Goal: Task Accomplishment & Management: Manage account settings

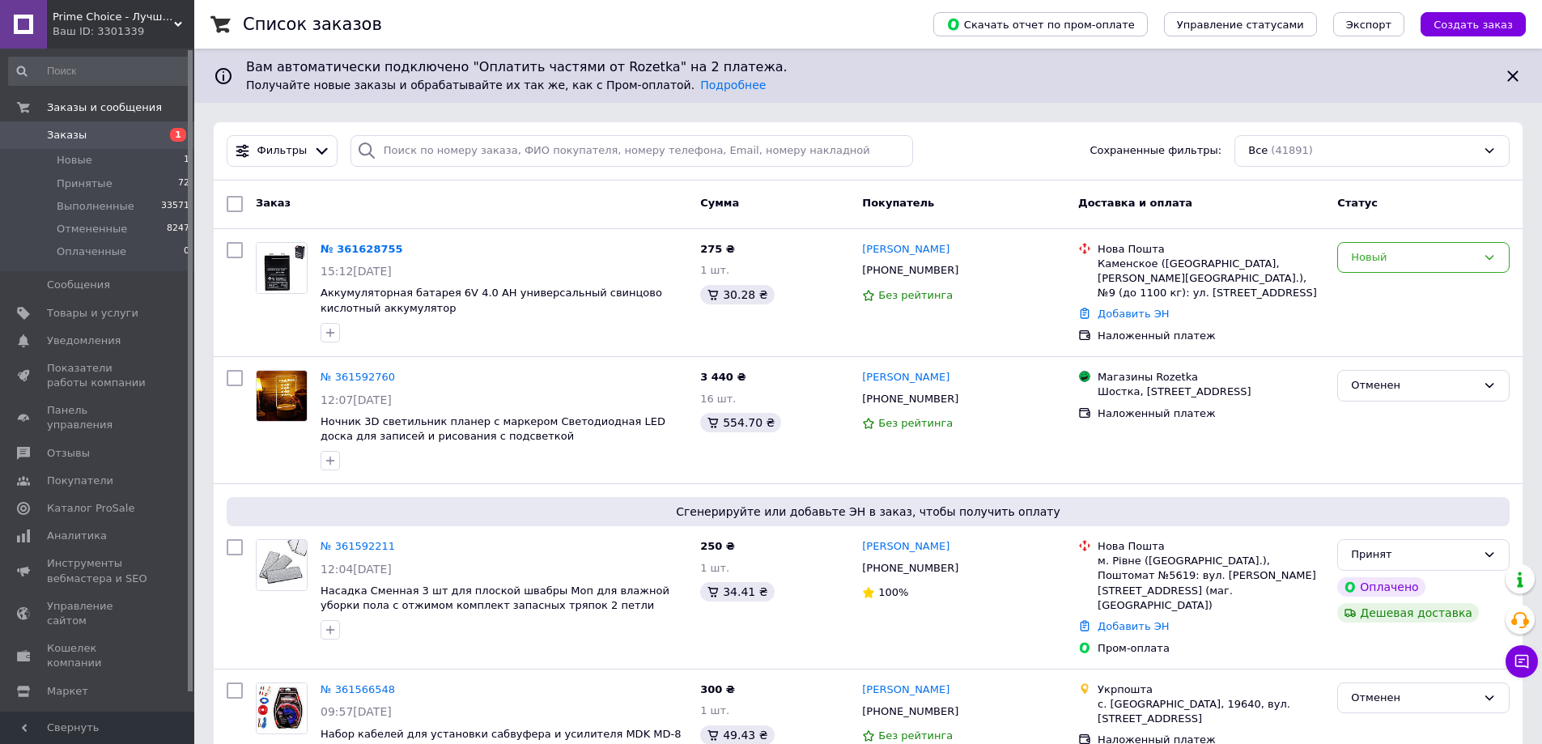
click at [117, 17] on span "Prime Choice - Лучший выбор" at bounding box center [113, 17] width 121 height 15
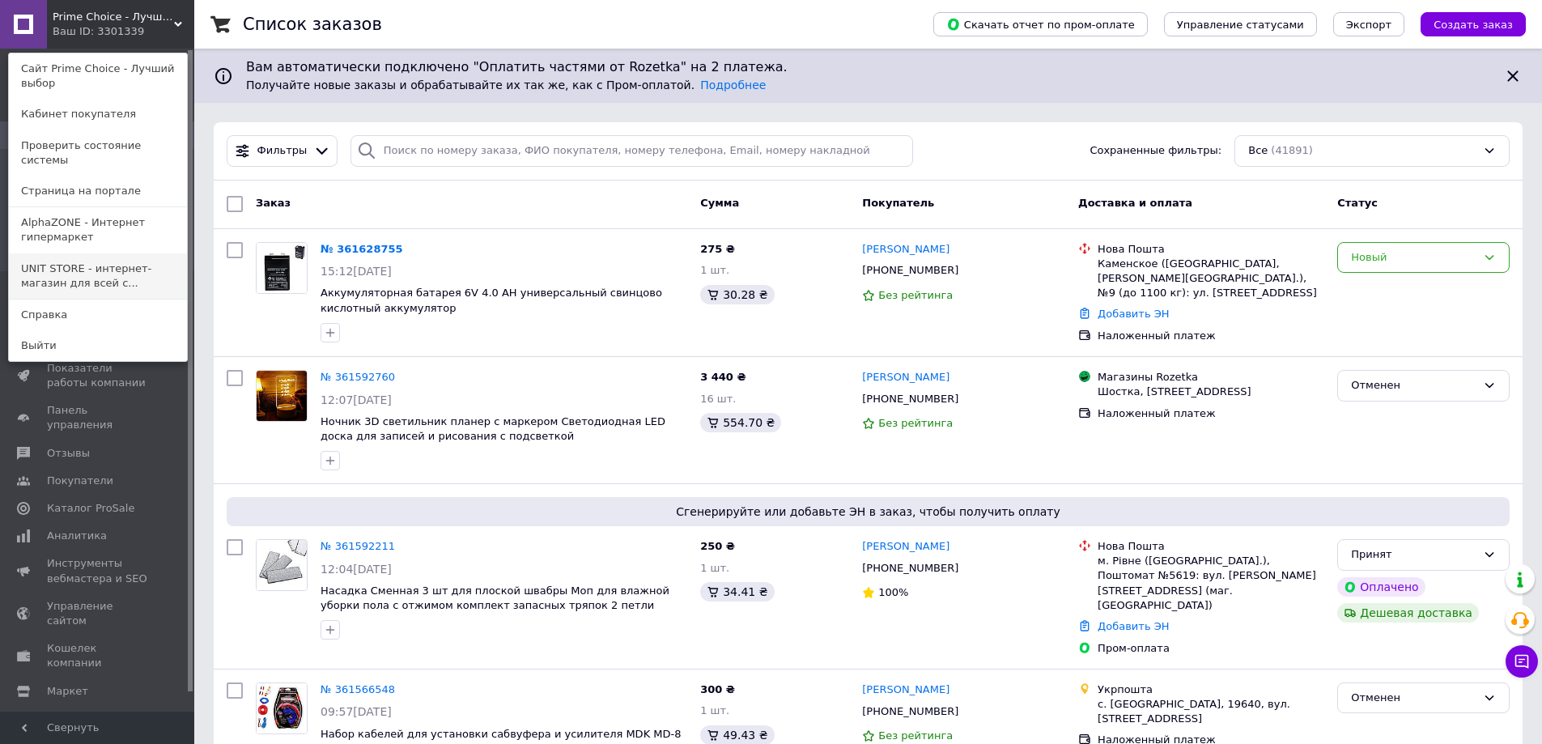
click at [124, 265] on link "UNIT STORE - интернет-магазин для всей с..." at bounding box center [98, 275] width 178 height 45
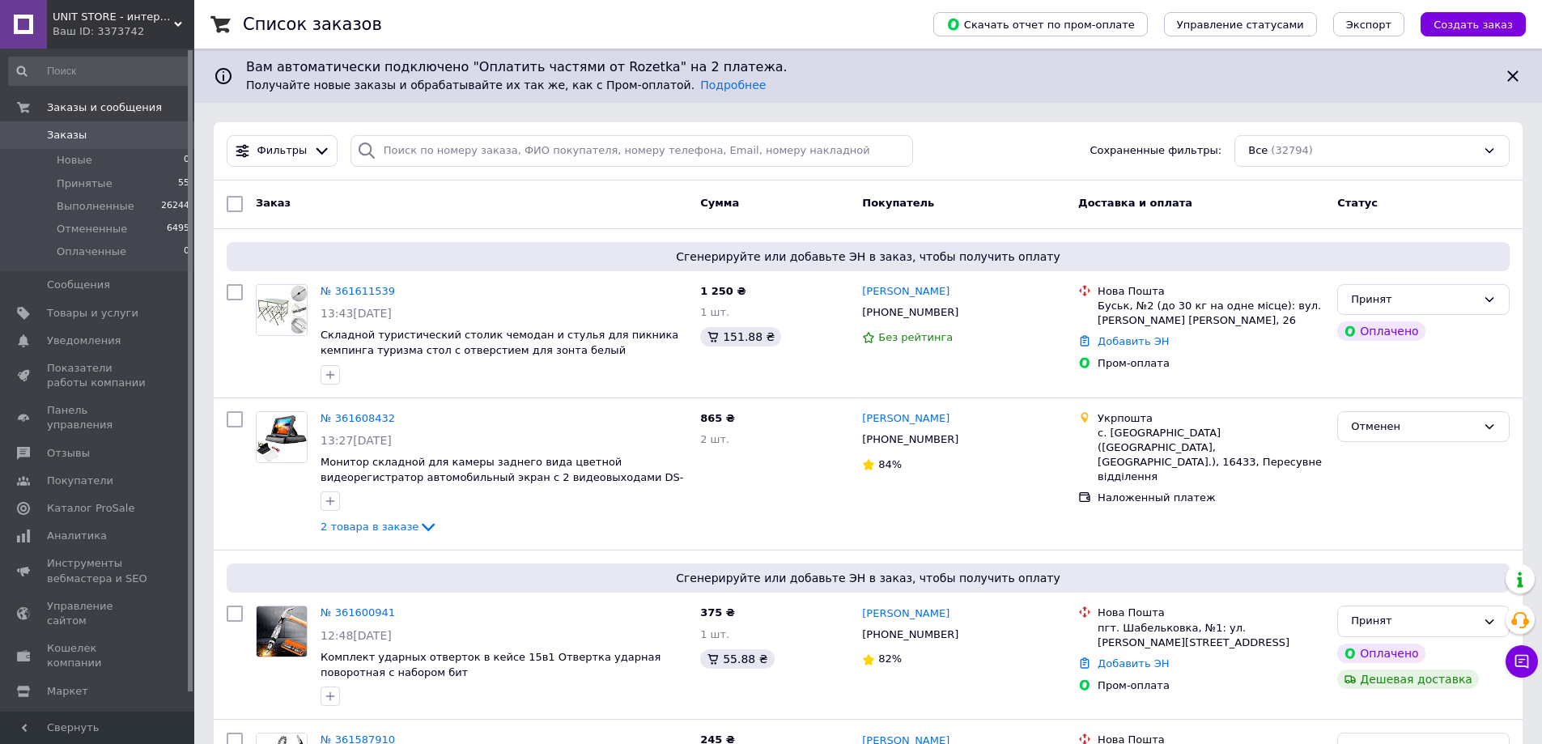
click at [121, 23] on span "UNIT STORE - интернет-магазин для всей семьи" at bounding box center [113, 17] width 121 height 15
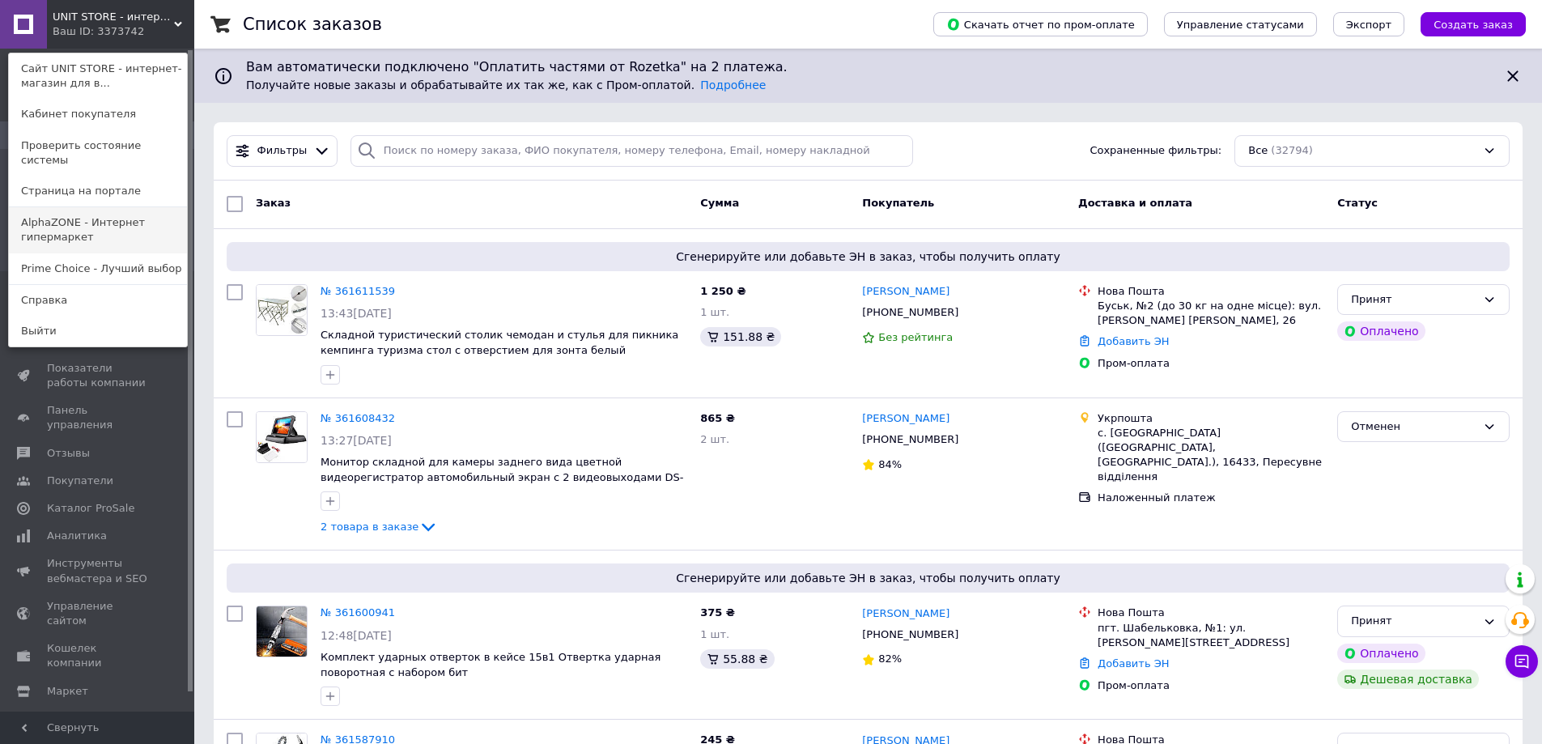
click at [121, 223] on link "AlphaZONE - Интернет гипермаркет" at bounding box center [98, 229] width 178 height 45
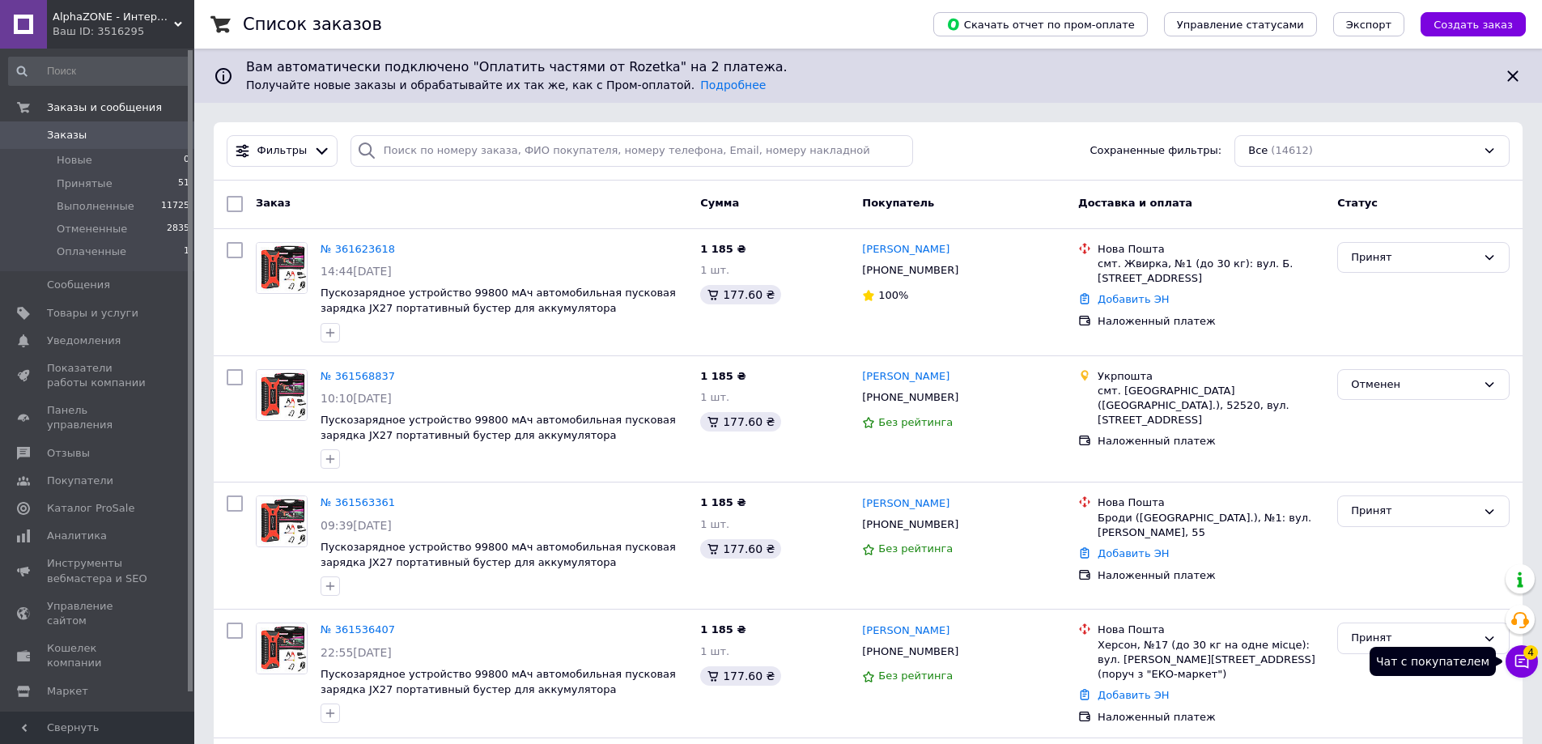
click at [1523, 669] on button "Чат с покупателем 4" at bounding box center [1521, 661] width 32 height 32
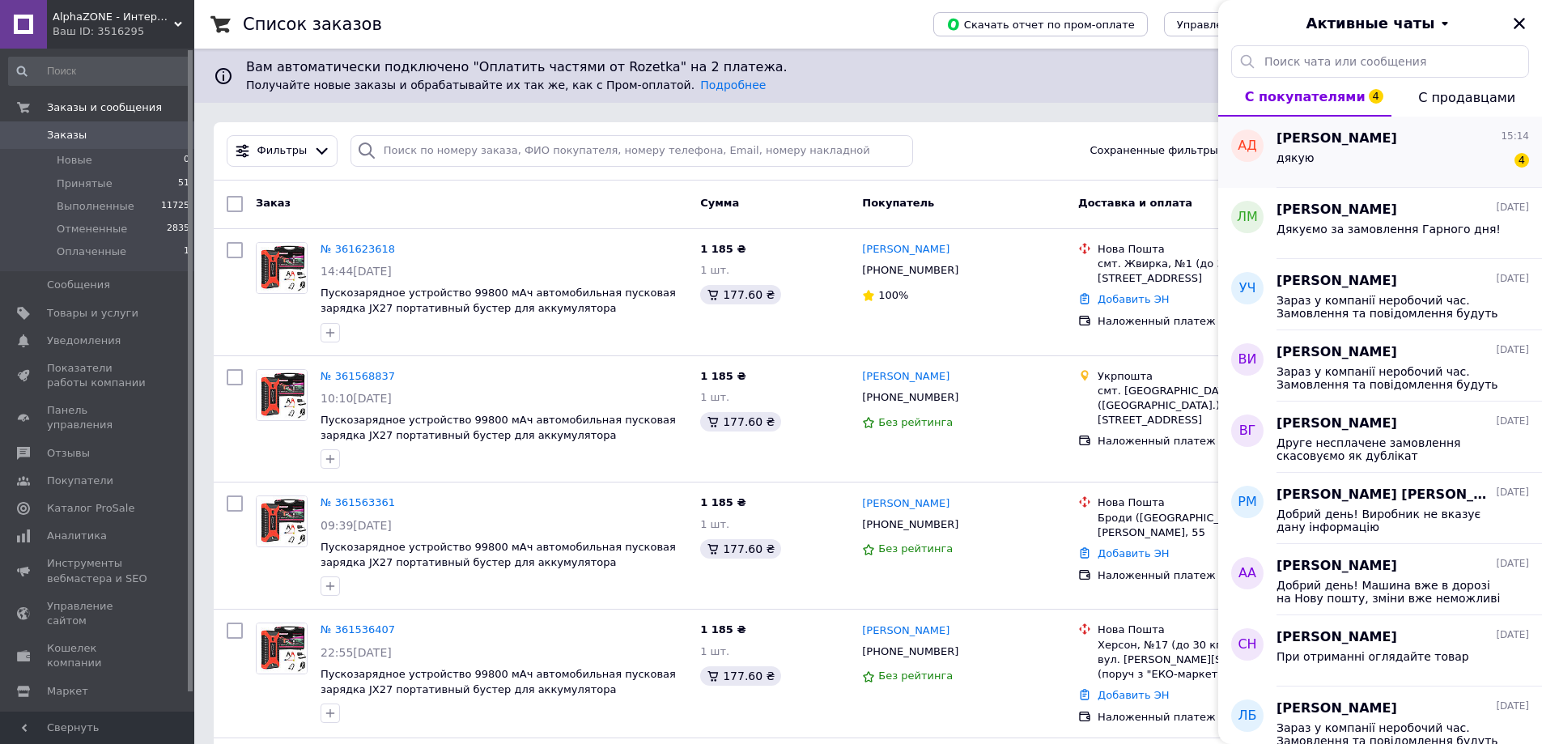
click at [1410, 152] on div "дякую 4" at bounding box center [1402, 161] width 253 height 26
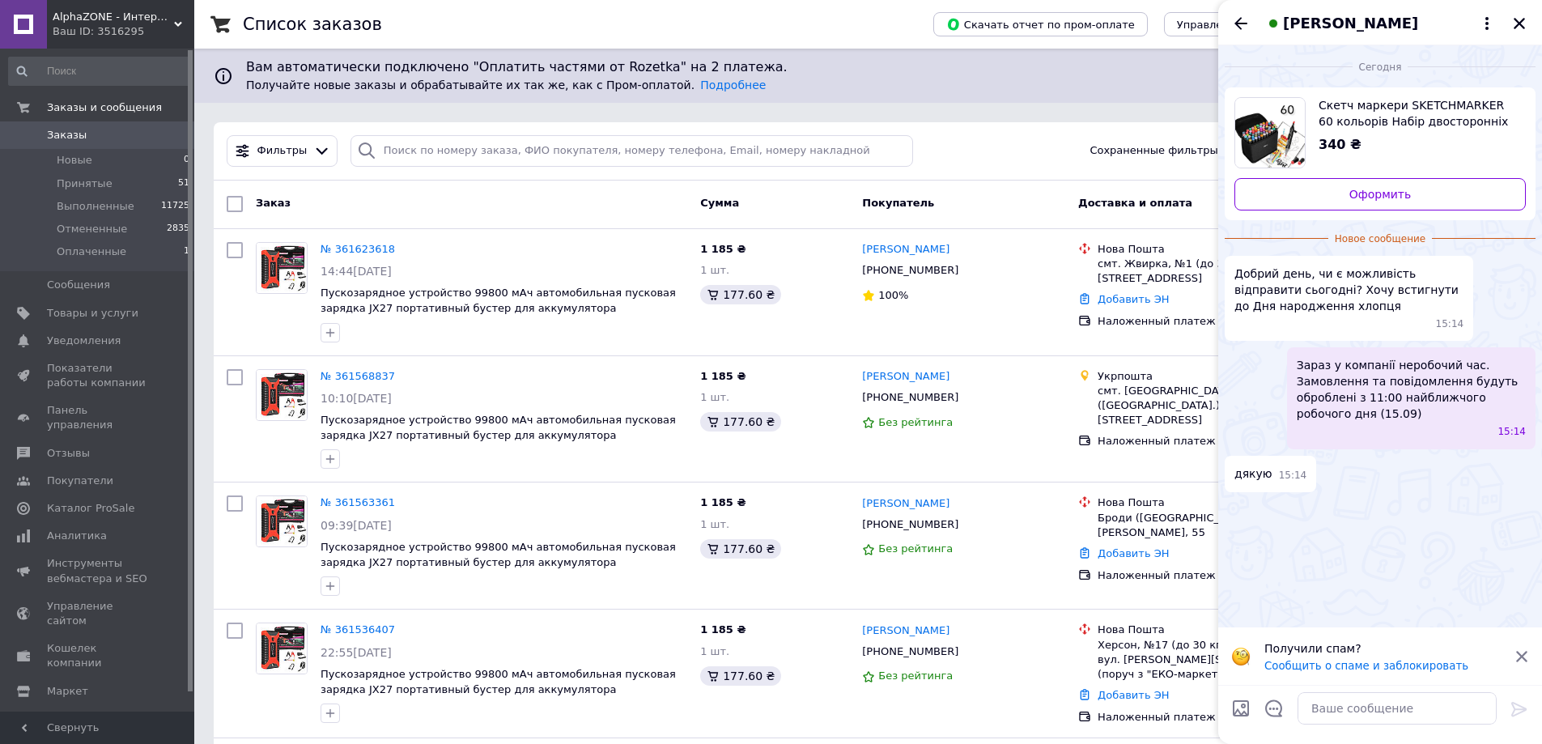
click at [1361, 23] on span "Анна Демянчук" at bounding box center [1350, 23] width 135 height 21
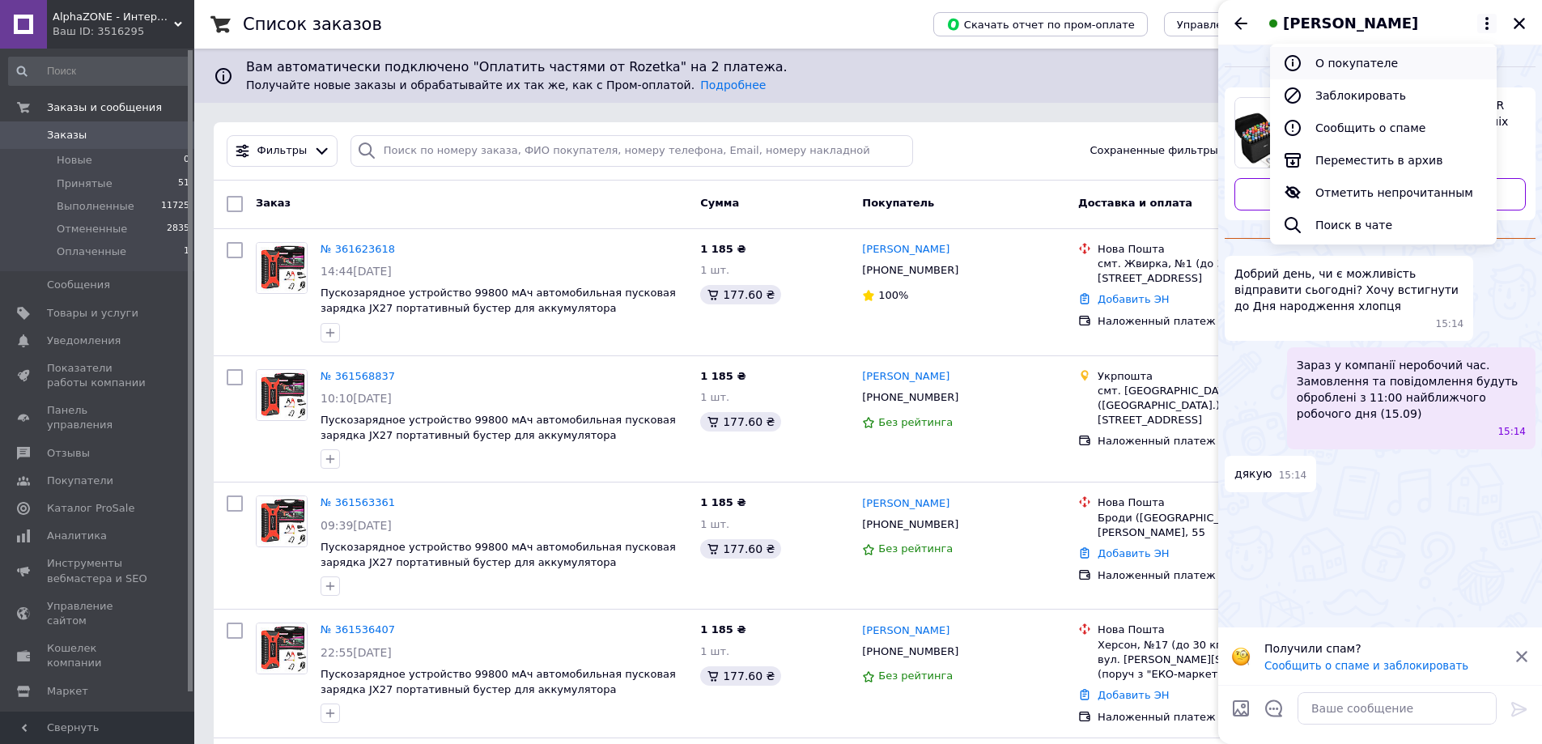
click at [1369, 66] on button "О покупателе" at bounding box center [1383, 63] width 227 height 32
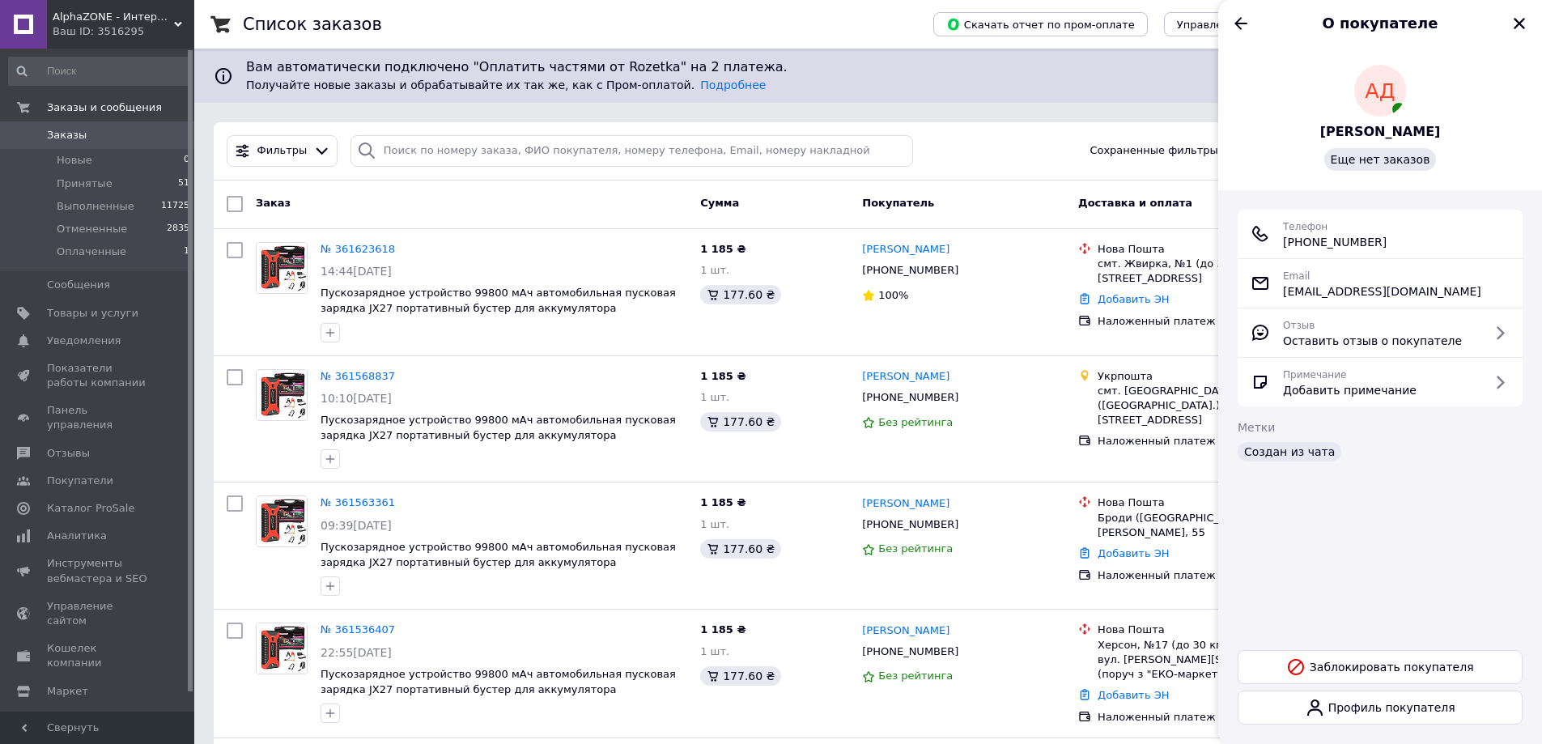
drag, startPoint x: 1393, startPoint y: 240, endPoint x: 1285, endPoint y: 243, distance: 107.7
click at [1285, 243] on div "Телефон +380 (93) 927-48-38" at bounding box center [1380, 234] width 259 height 32
copy span "+380 (93) 927-48-38"
click at [1237, 22] on icon "Назад" at bounding box center [1240, 23] width 13 height 12
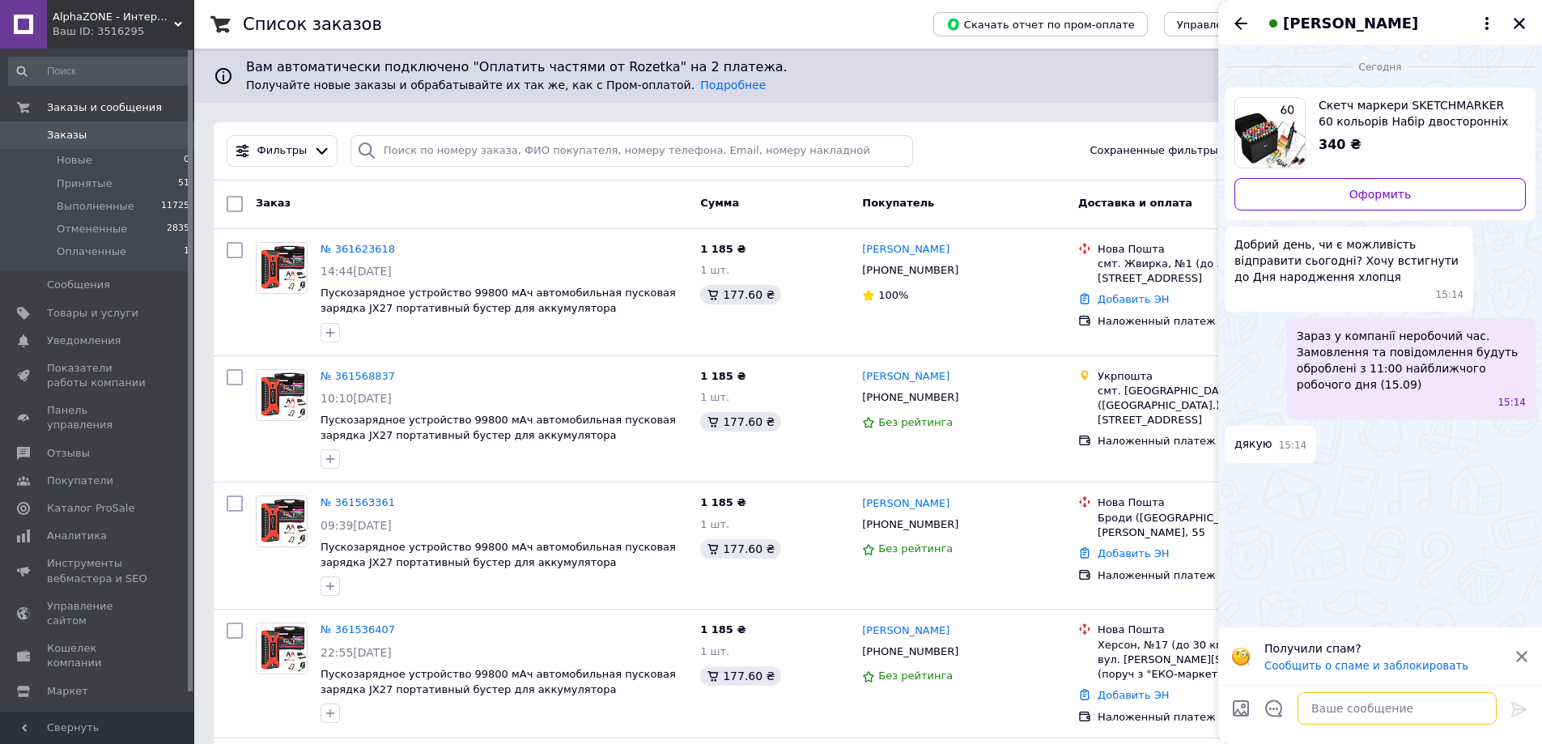
click at [1372, 711] on textarea at bounding box center [1396, 708] width 199 height 32
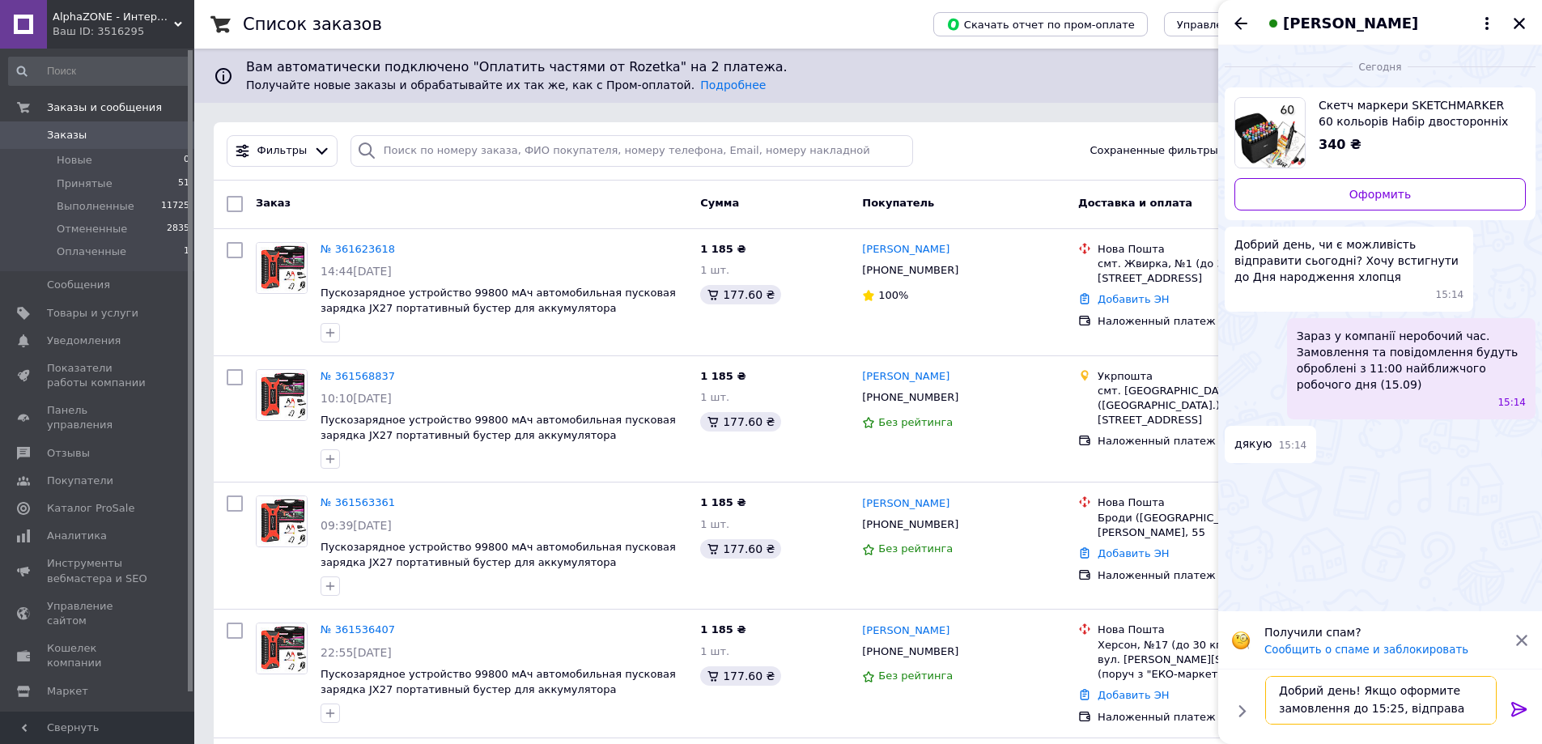
scroll to position [2, 0]
type textarea "Добрий день! Якщо оформите замовлення до 15:25, відправа сьогодні"
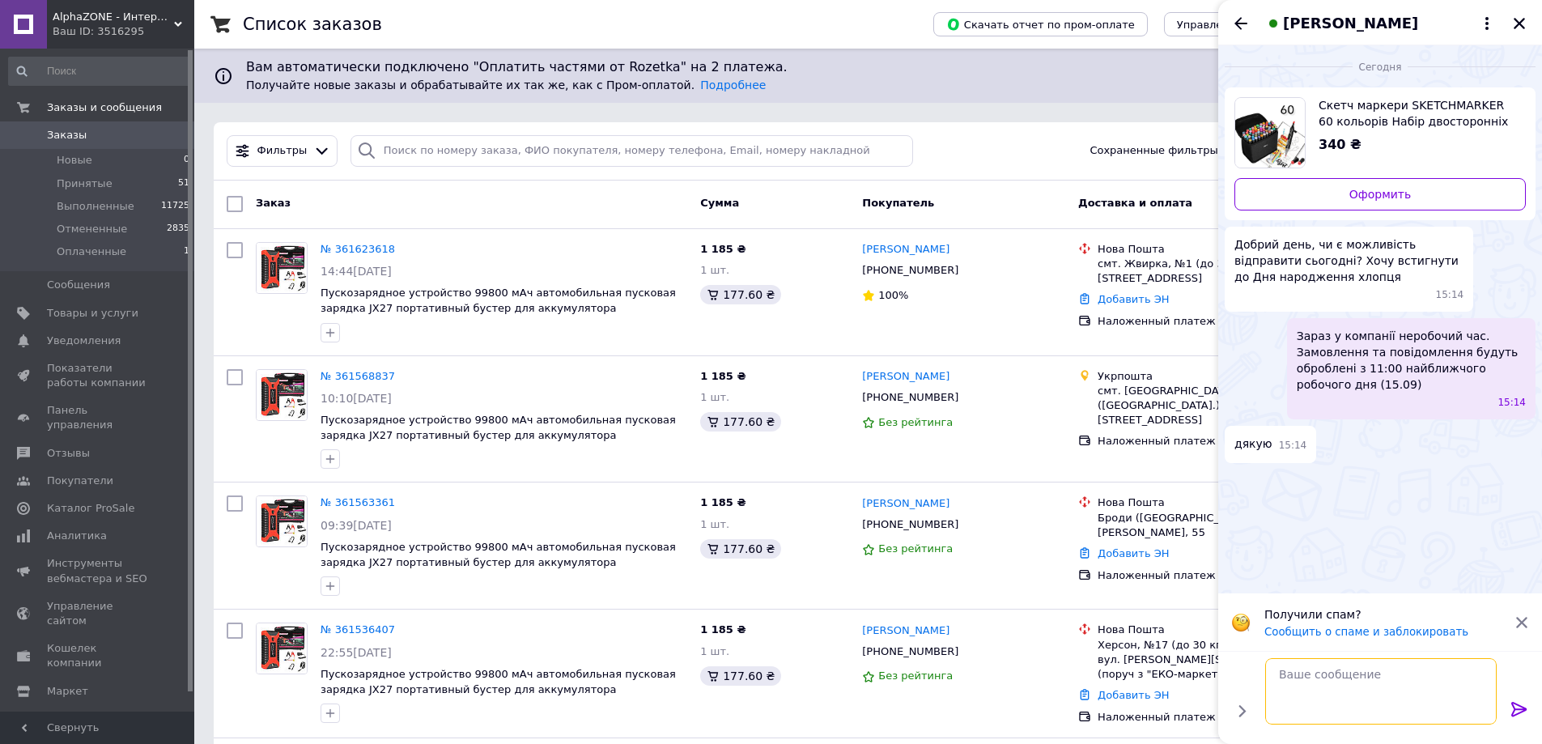
scroll to position [0, 0]
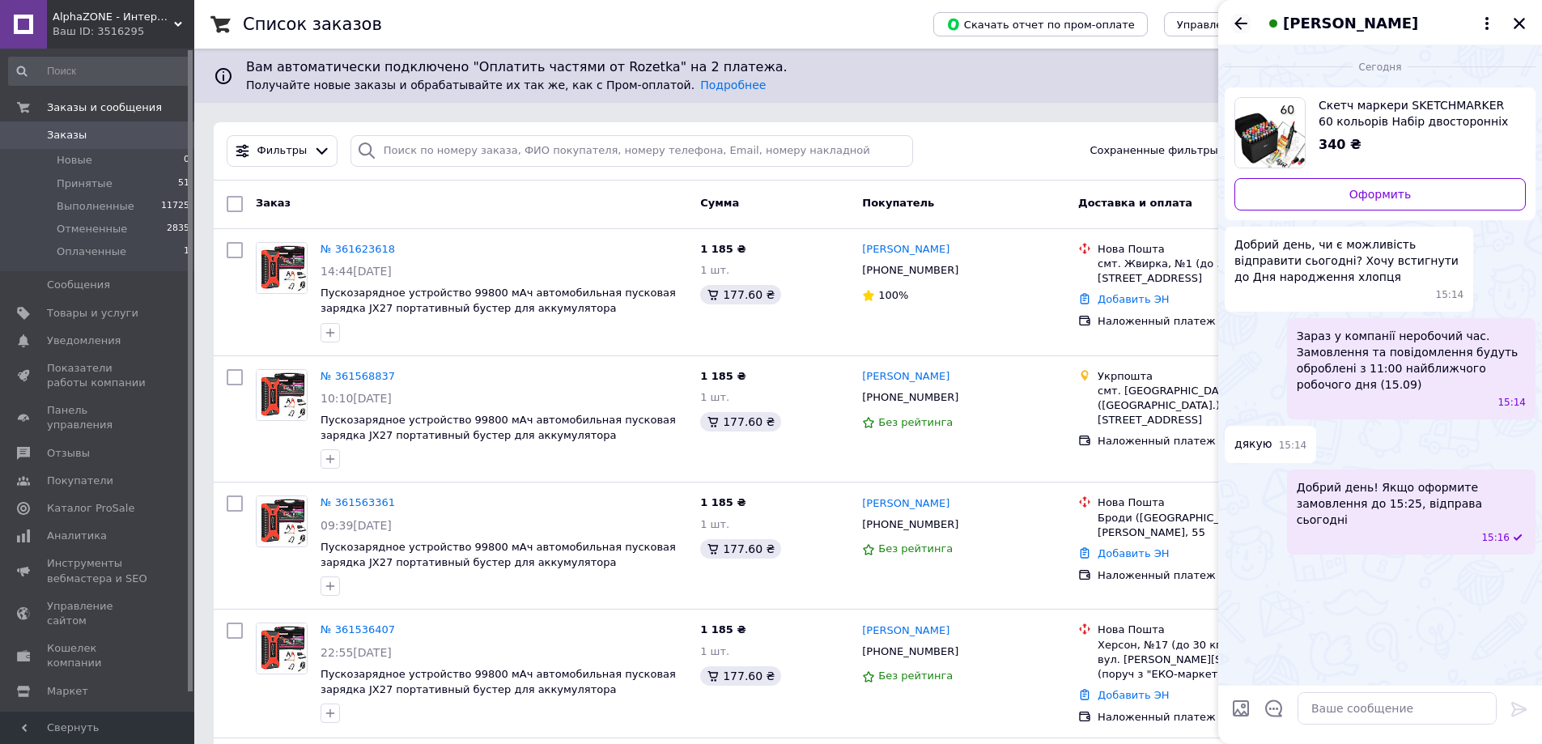
click at [1245, 19] on icon "Назад" at bounding box center [1240, 23] width 19 height 19
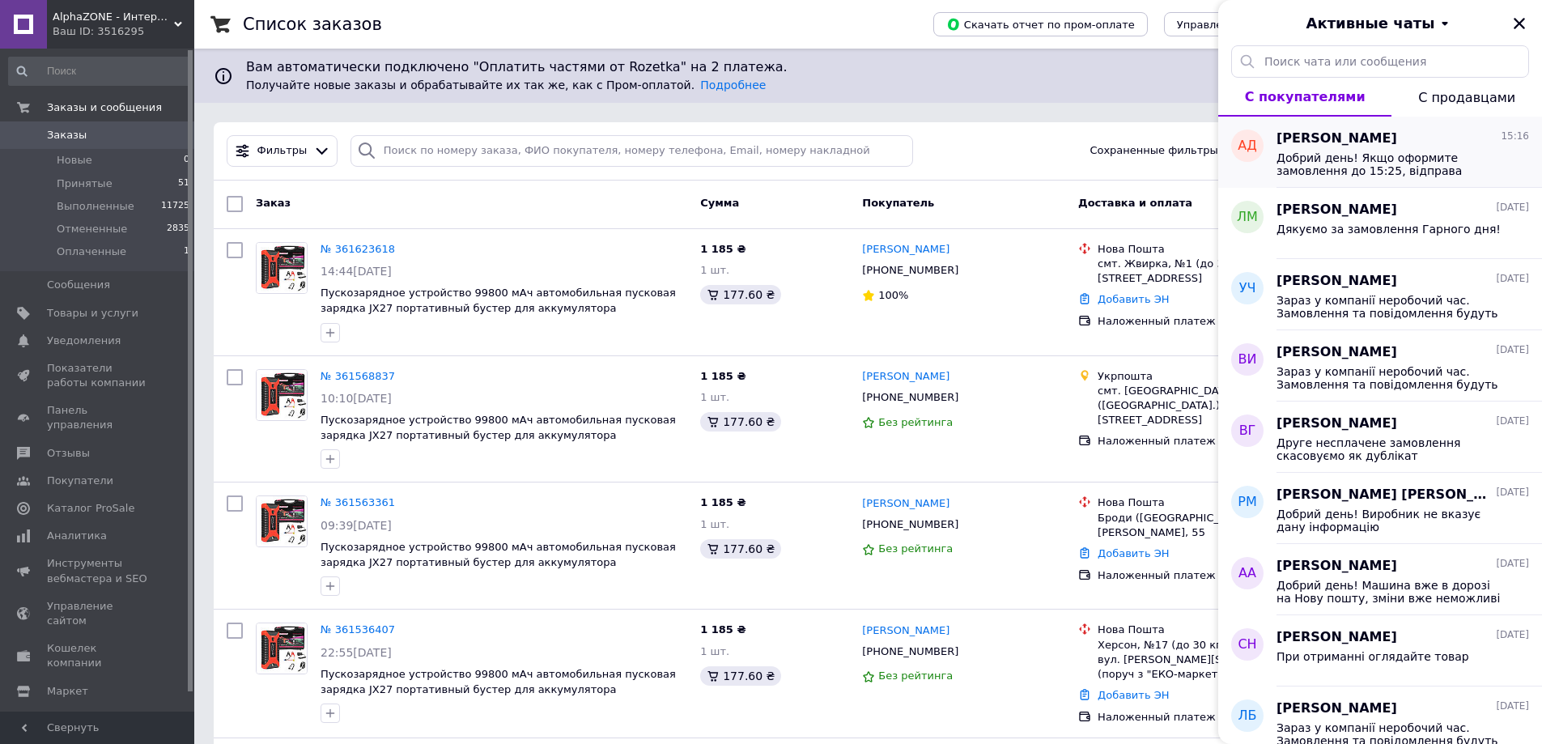
click at [1436, 175] on span "Добрий день! Якщо оформите замовлення до 15:25, відправа сьогодні" at bounding box center [1391, 164] width 230 height 26
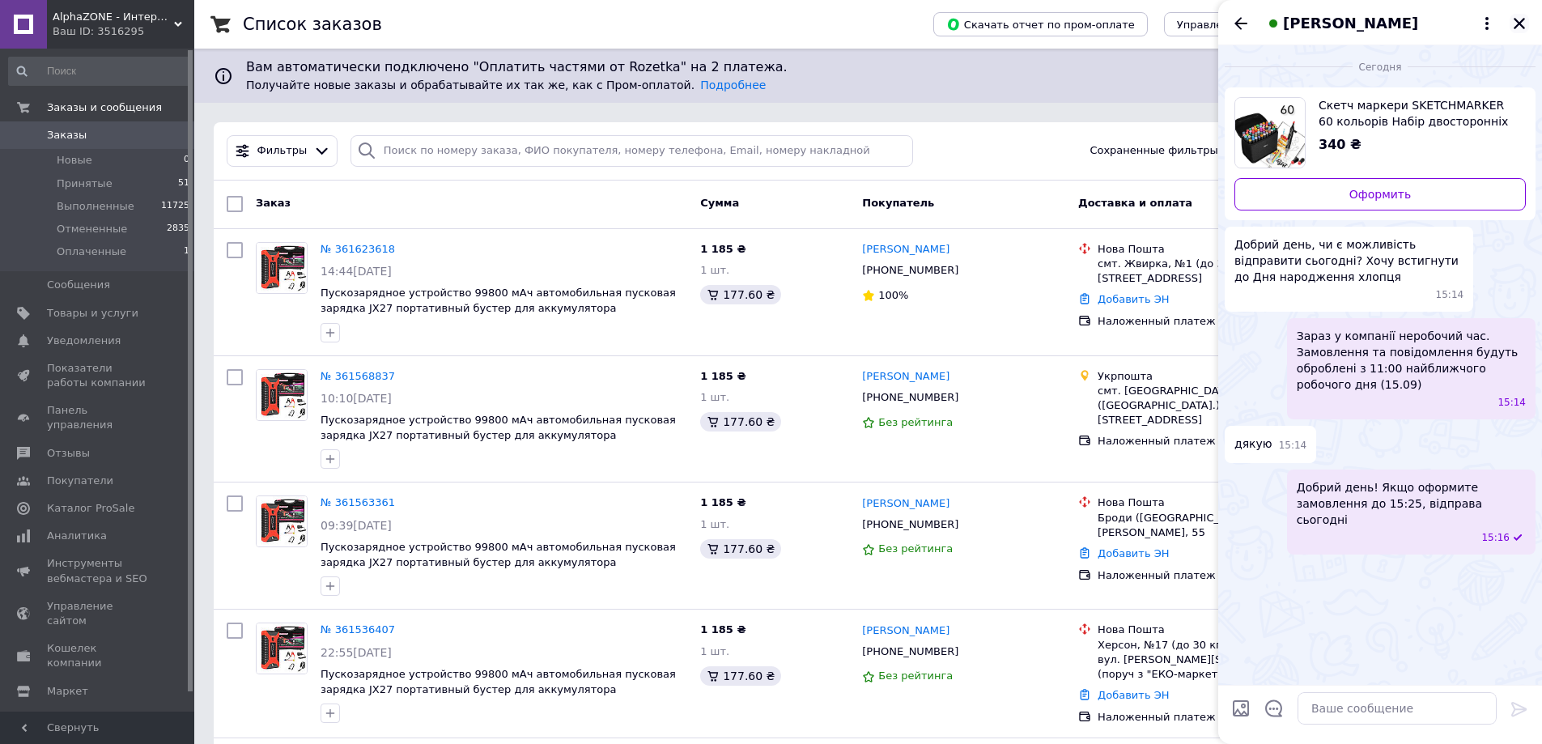
click at [1522, 25] on icon "Закрыть" at bounding box center [1519, 23] width 15 height 15
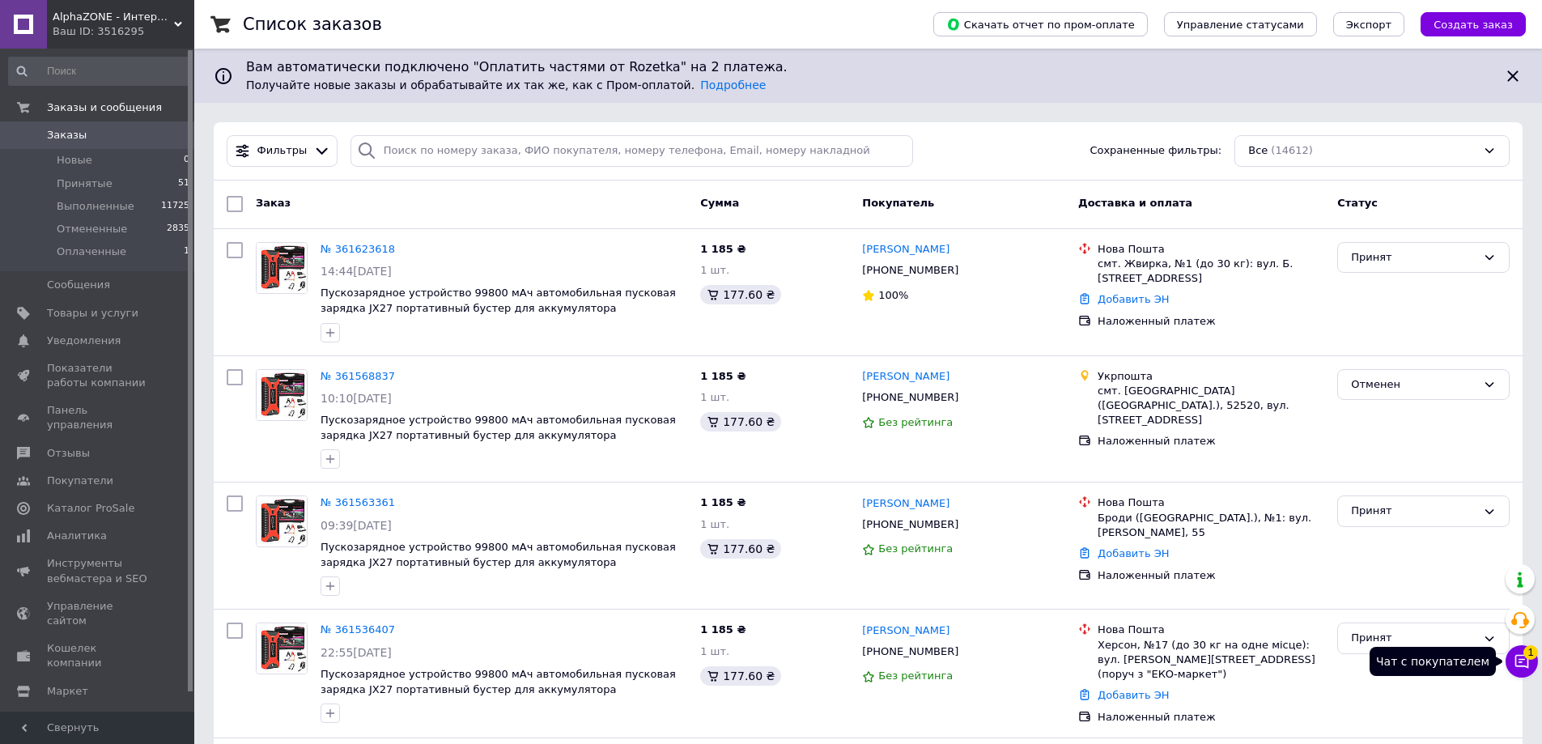
click at [1522, 662] on icon at bounding box center [1522, 662] width 14 height 14
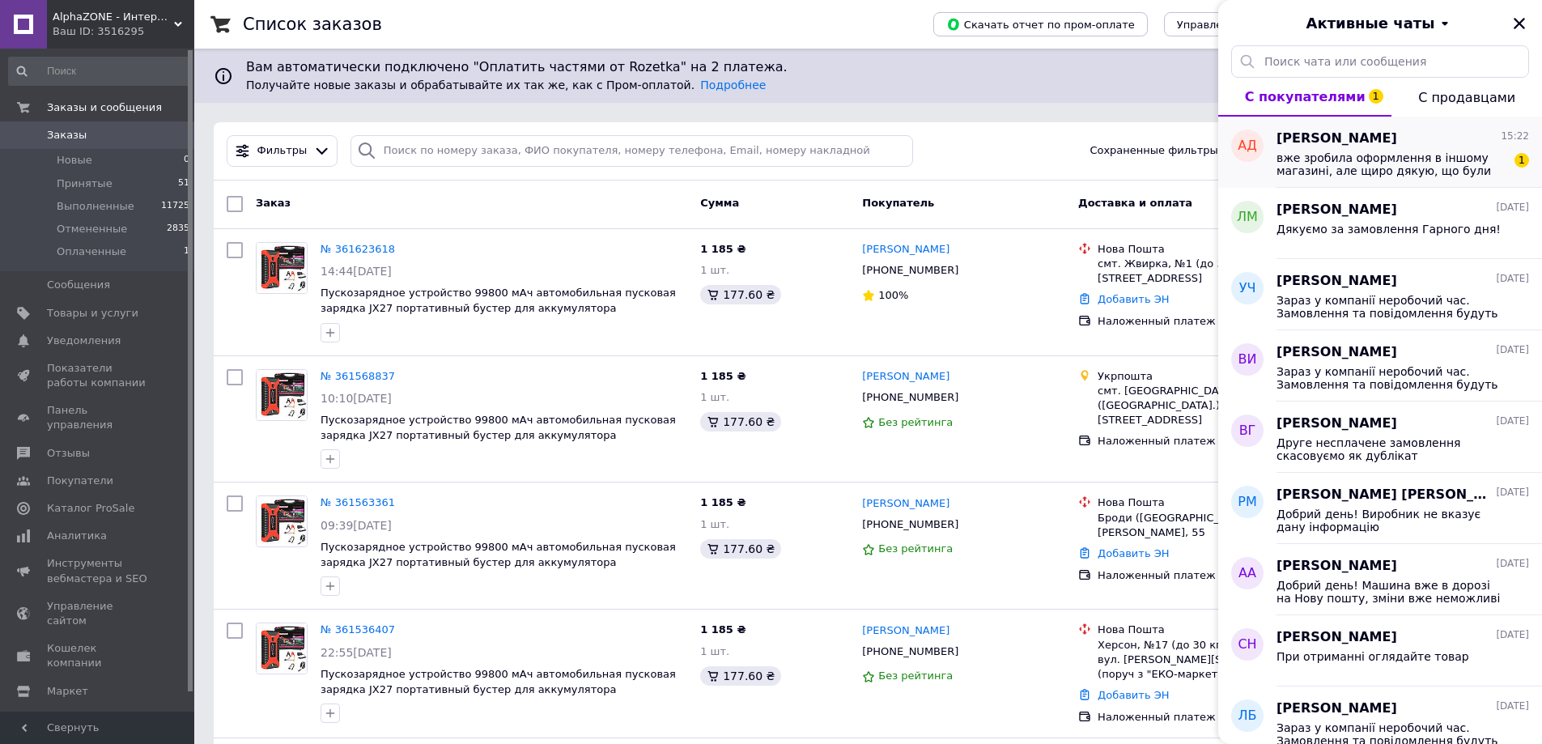
click at [1414, 168] on span "вже зробила оформлення в іншому магазині, але щиро дякую, що були готові піти м…" at bounding box center [1391, 164] width 230 height 26
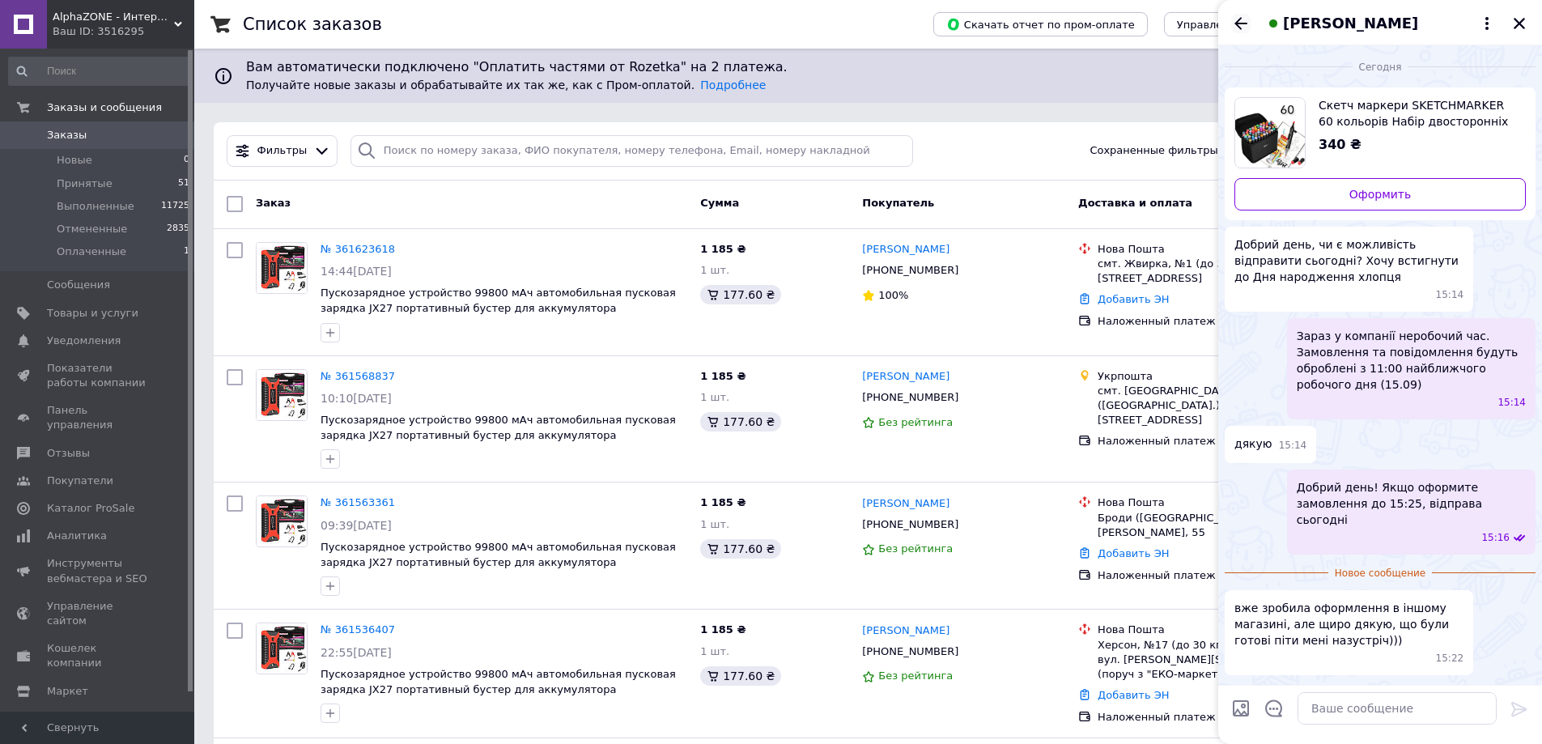
click at [1240, 23] on icon "Назад" at bounding box center [1240, 23] width 13 height 12
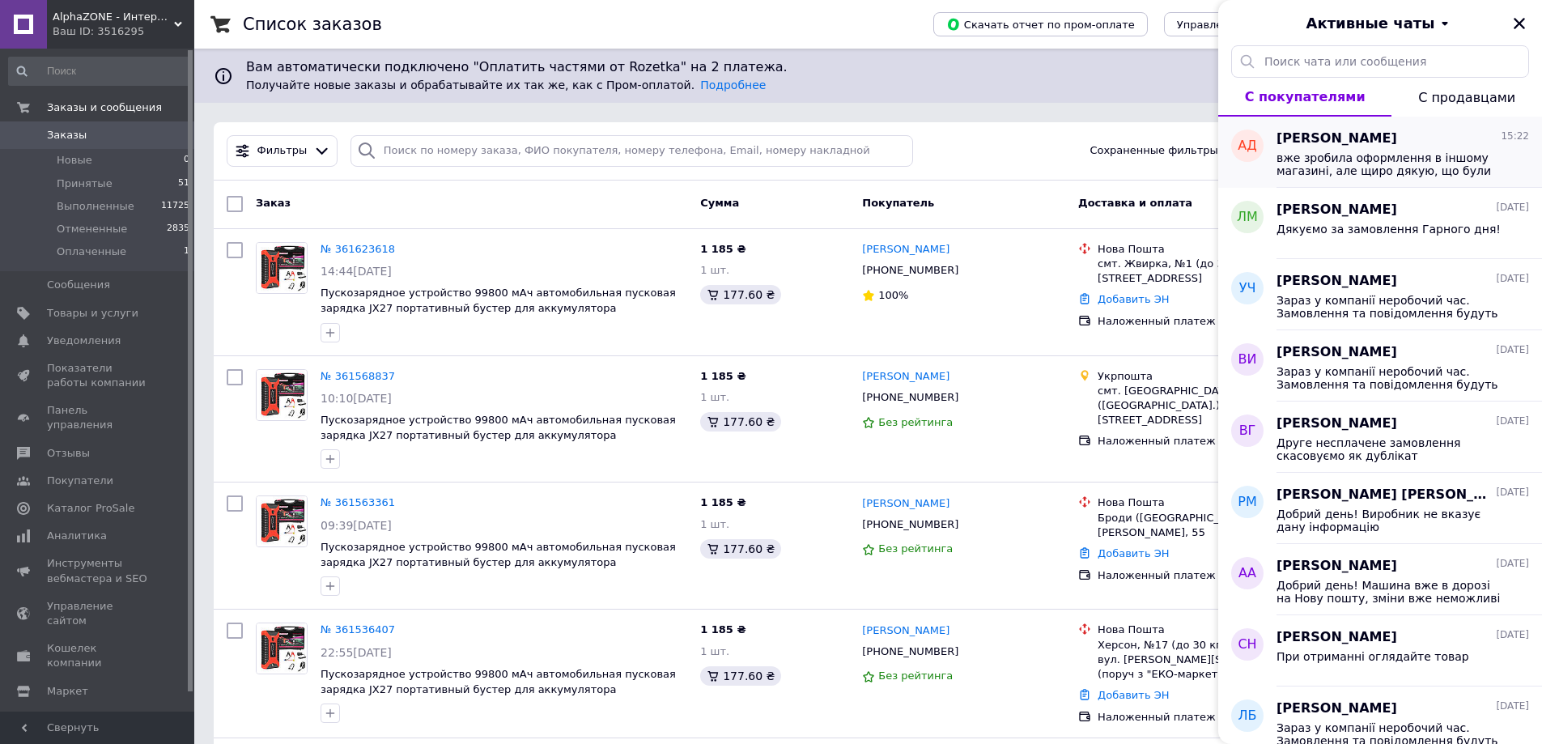
click at [1476, 156] on span "вже зробила оформлення в іншому магазині, але щиро дякую, що були готові піти м…" at bounding box center [1391, 164] width 230 height 26
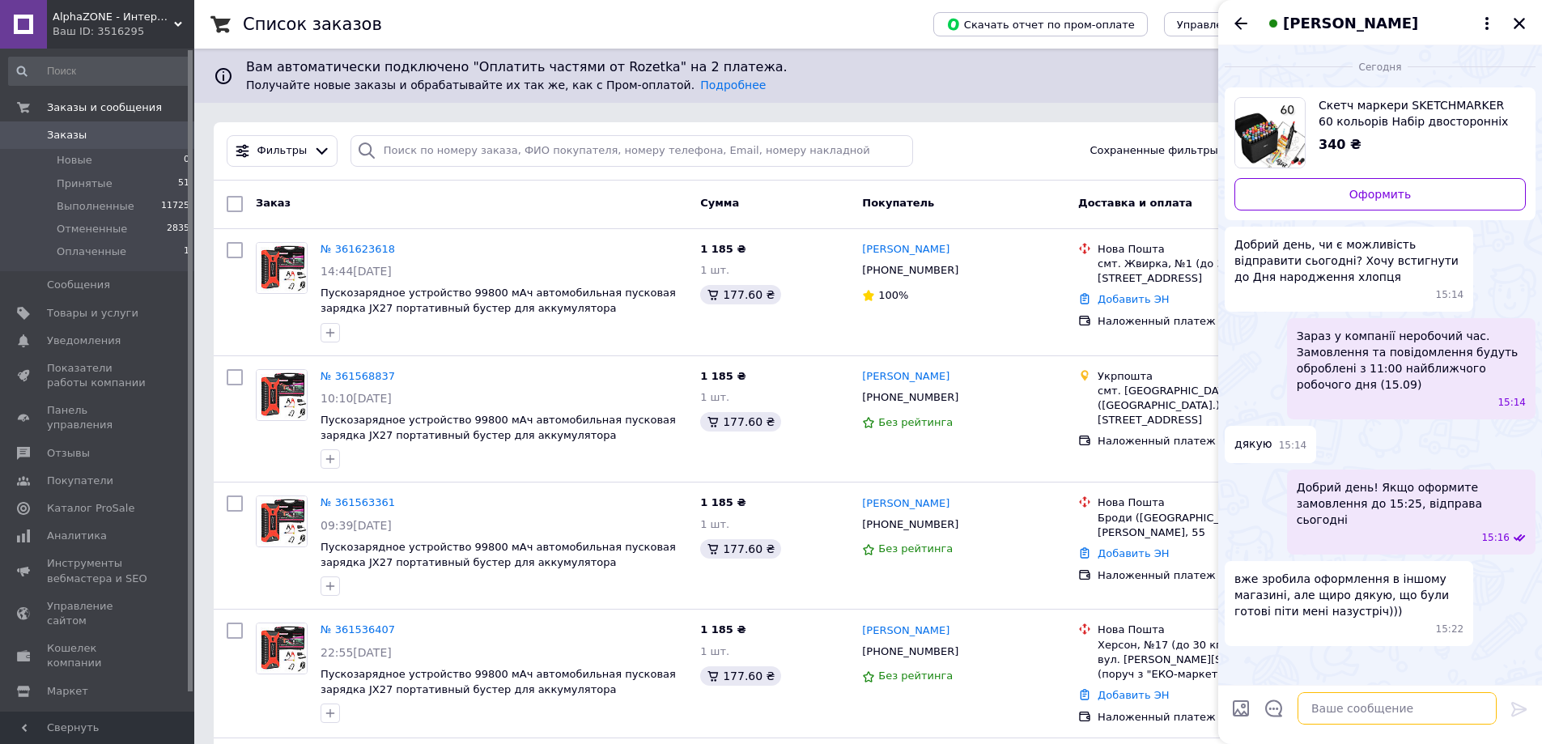
click at [1350, 712] on textarea at bounding box center [1396, 708] width 199 height 32
type textarea "Будемо раді Вашим замовленням)"
click at [1250, 26] on icon "Назад" at bounding box center [1240, 23] width 19 height 19
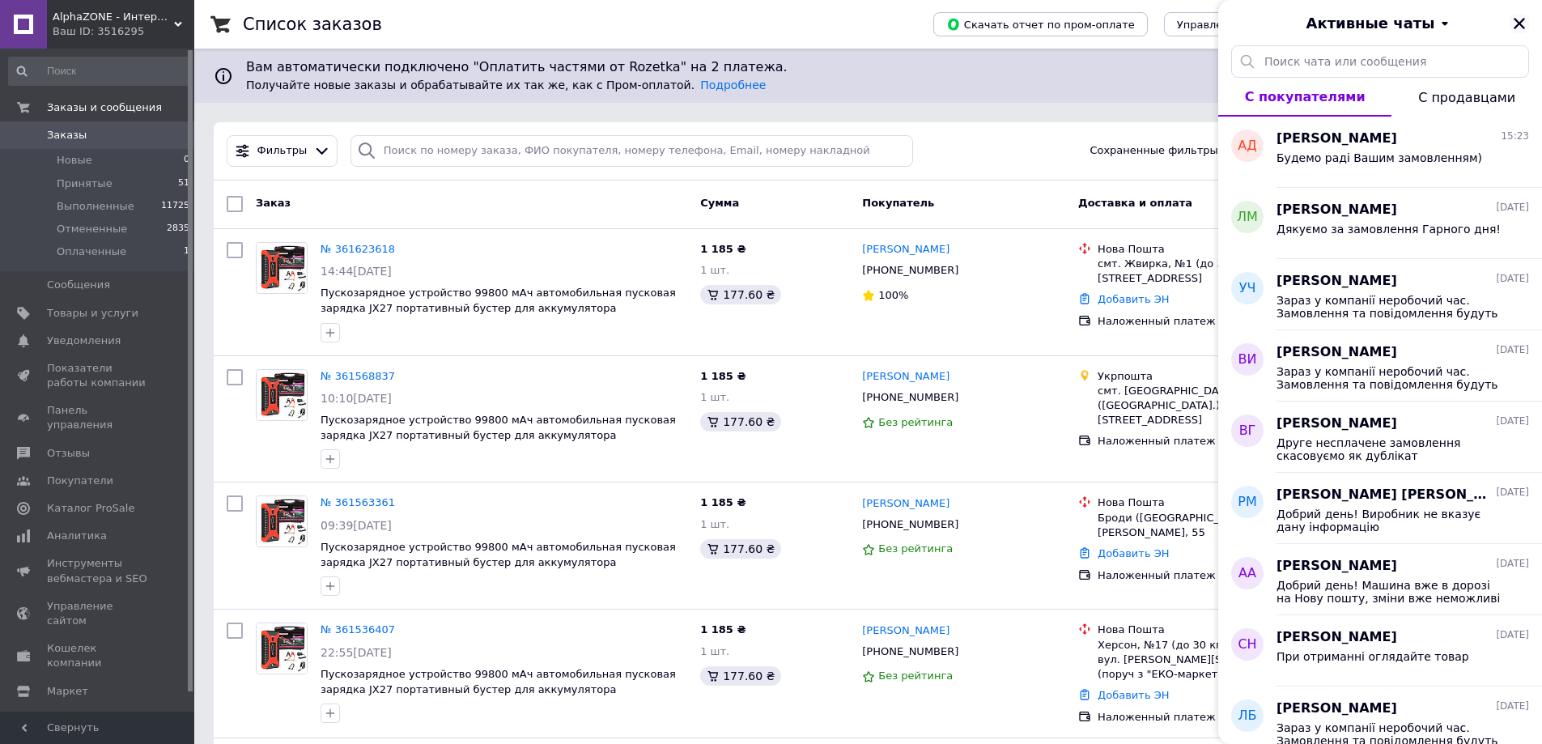
click at [1516, 23] on icon "Закрыть" at bounding box center [1519, 23] width 15 height 15
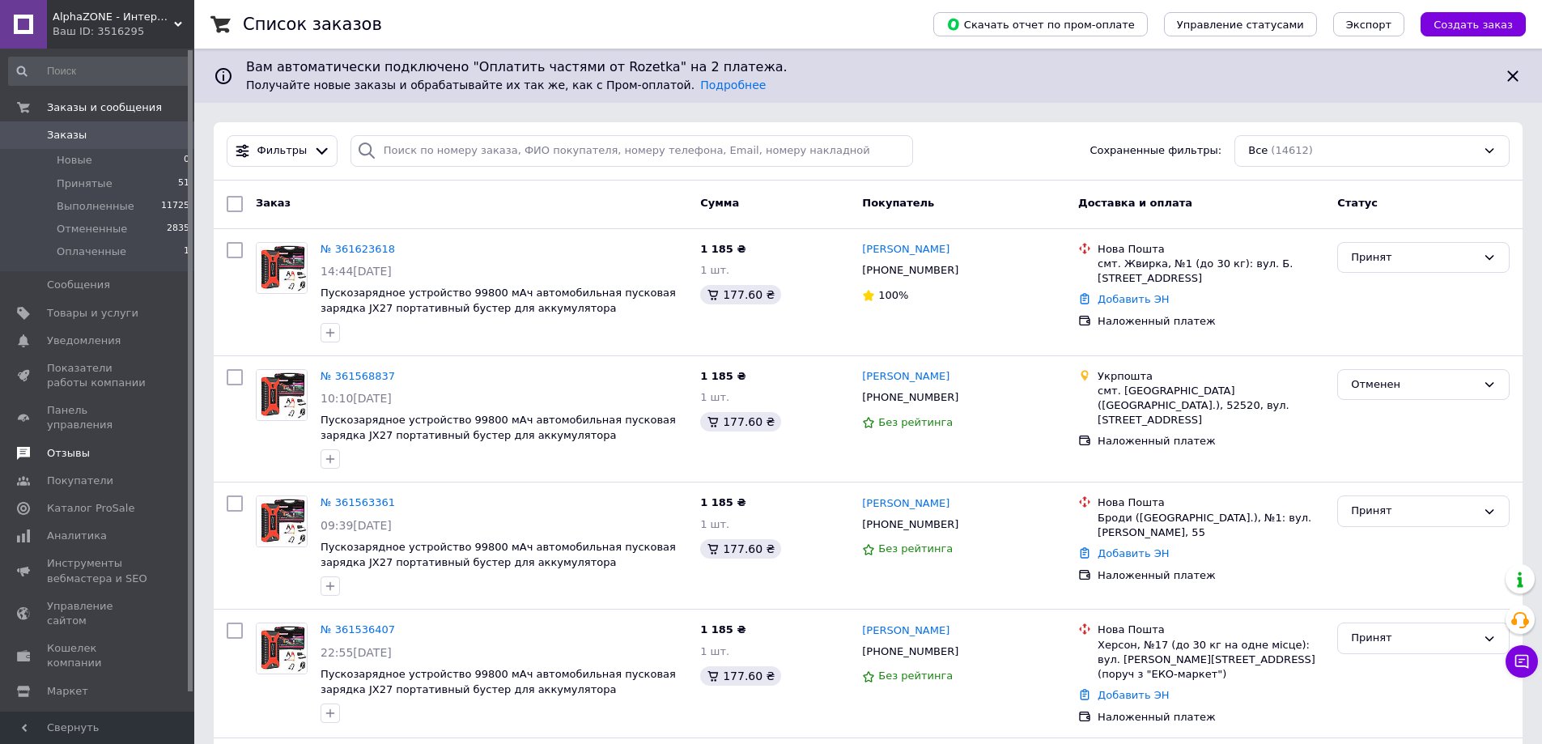
click at [77, 446] on span "Отзывы" at bounding box center [68, 453] width 43 height 15
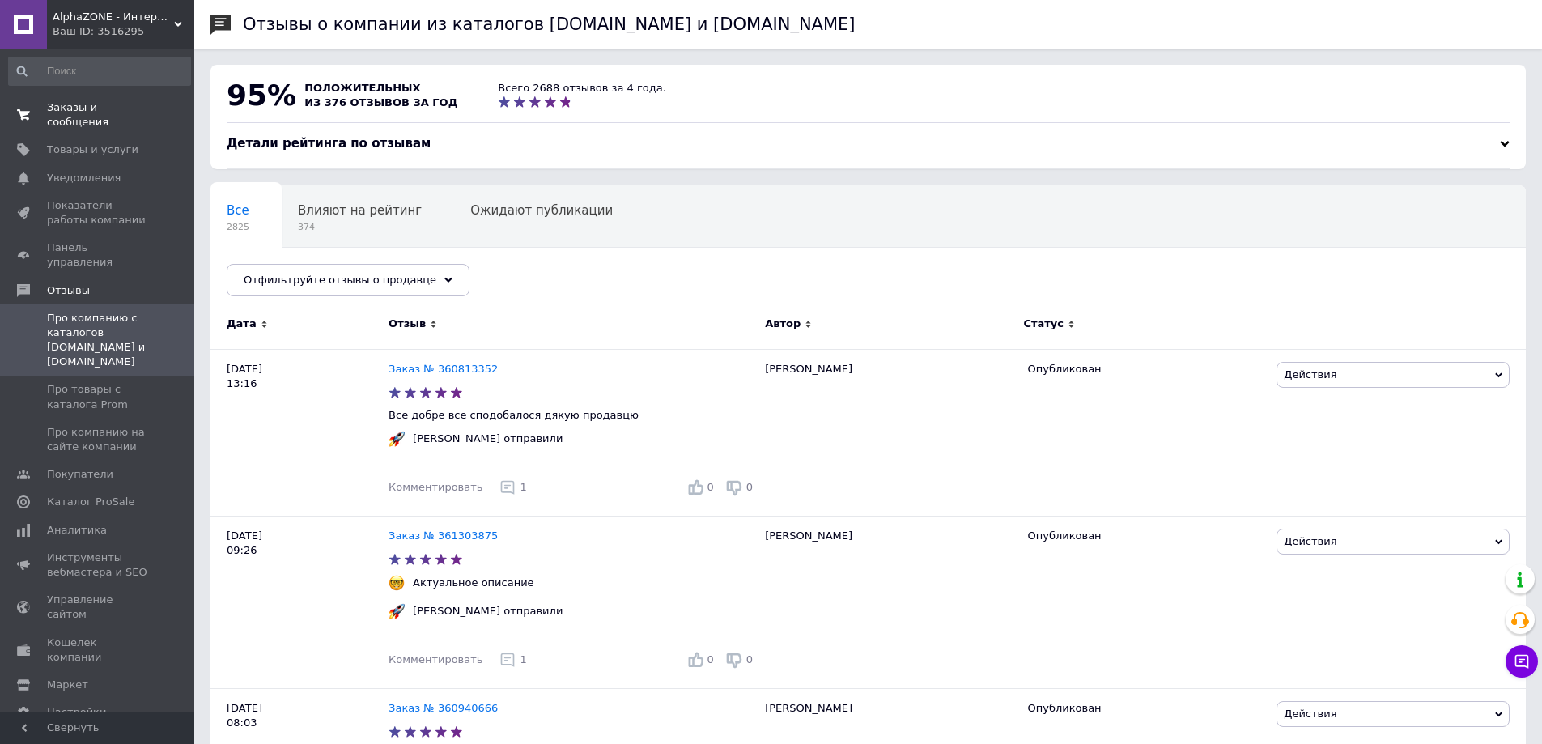
click at [87, 117] on link "Заказы и сообщения 0 0" at bounding box center [99, 115] width 199 height 42
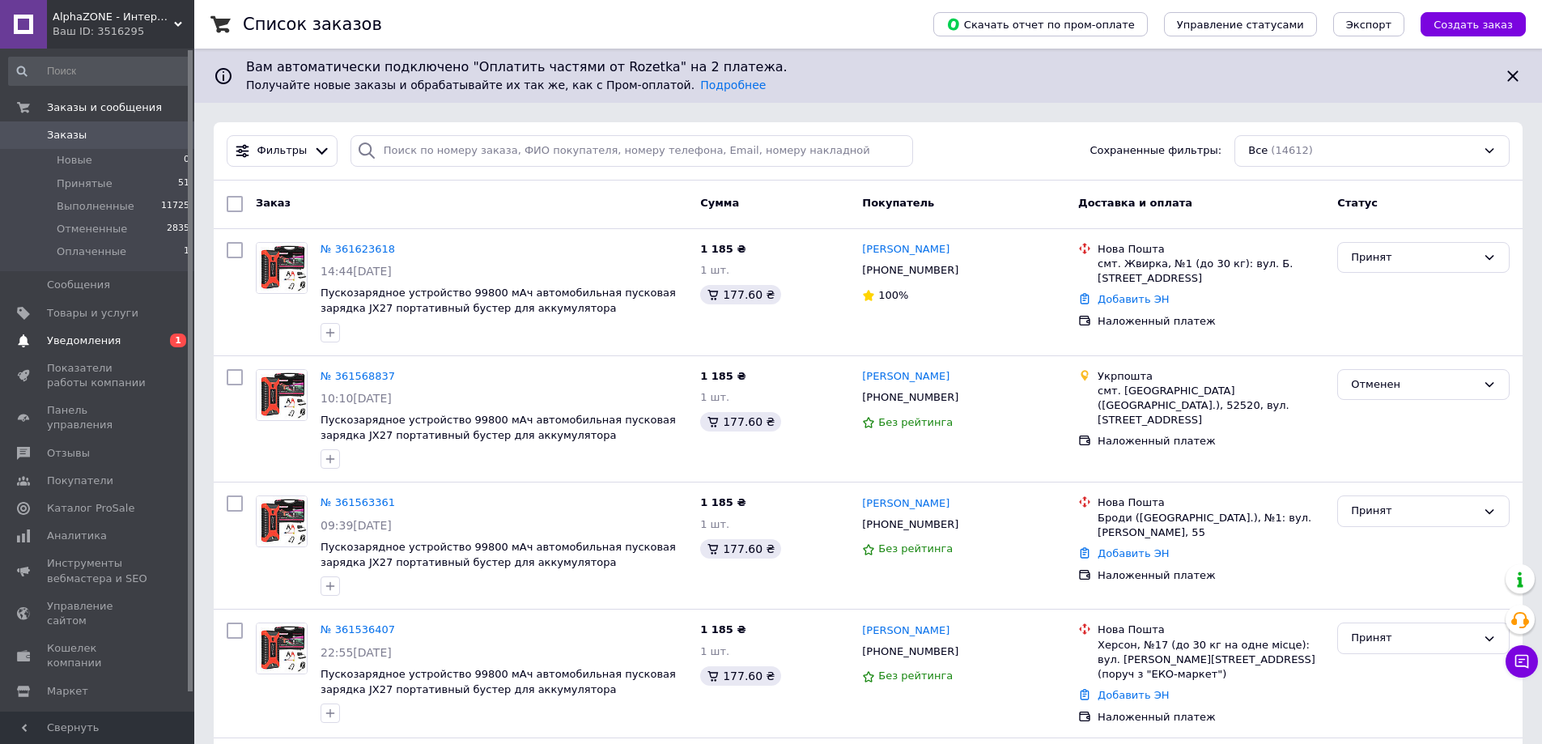
click at [118, 337] on span "Уведомления" at bounding box center [98, 340] width 103 height 15
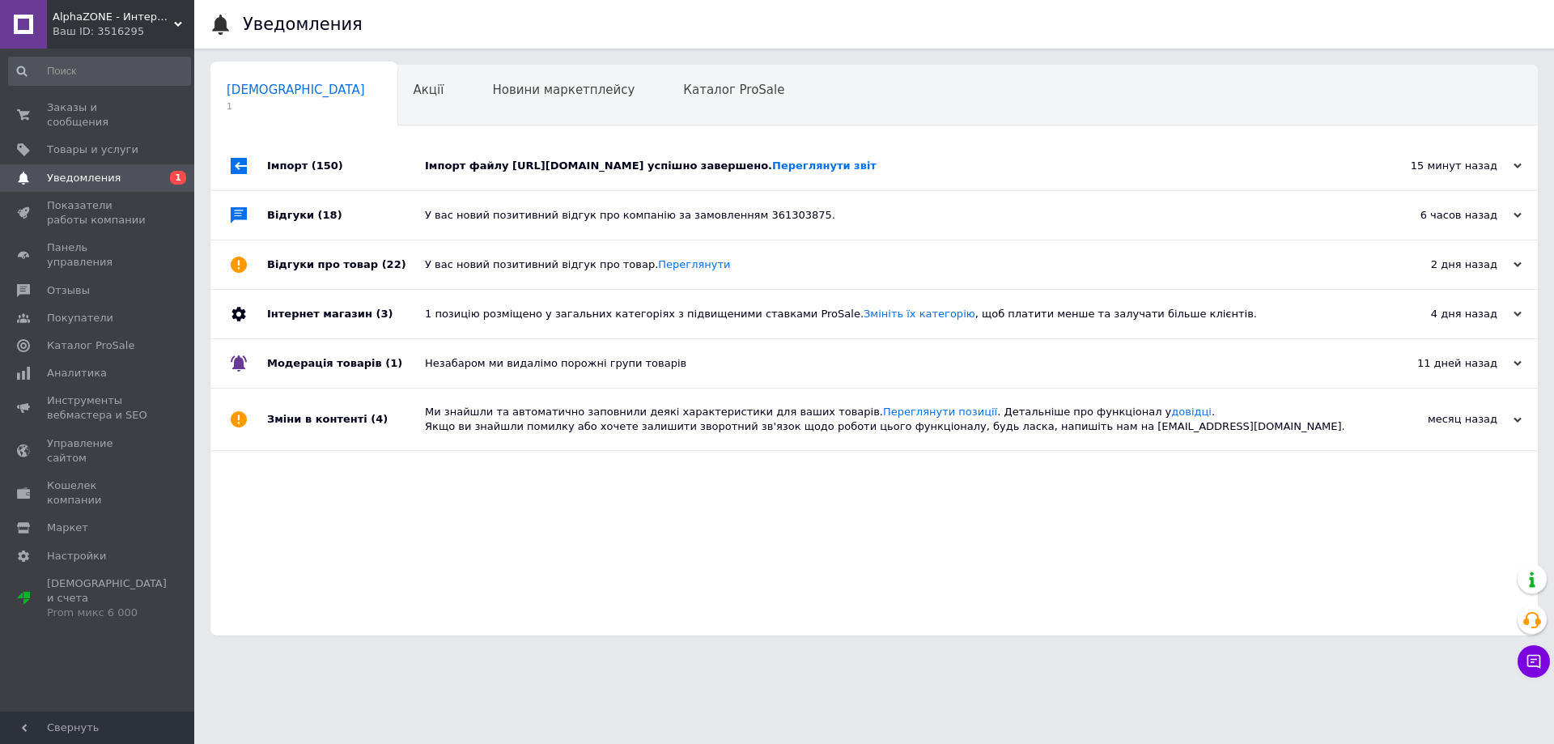
click at [834, 173] on div "Імпорт файлу [URL][DOMAIN_NAME] успішно завершено. Переглянути звіт" at bounding box center [892, 166] width 935 height 15
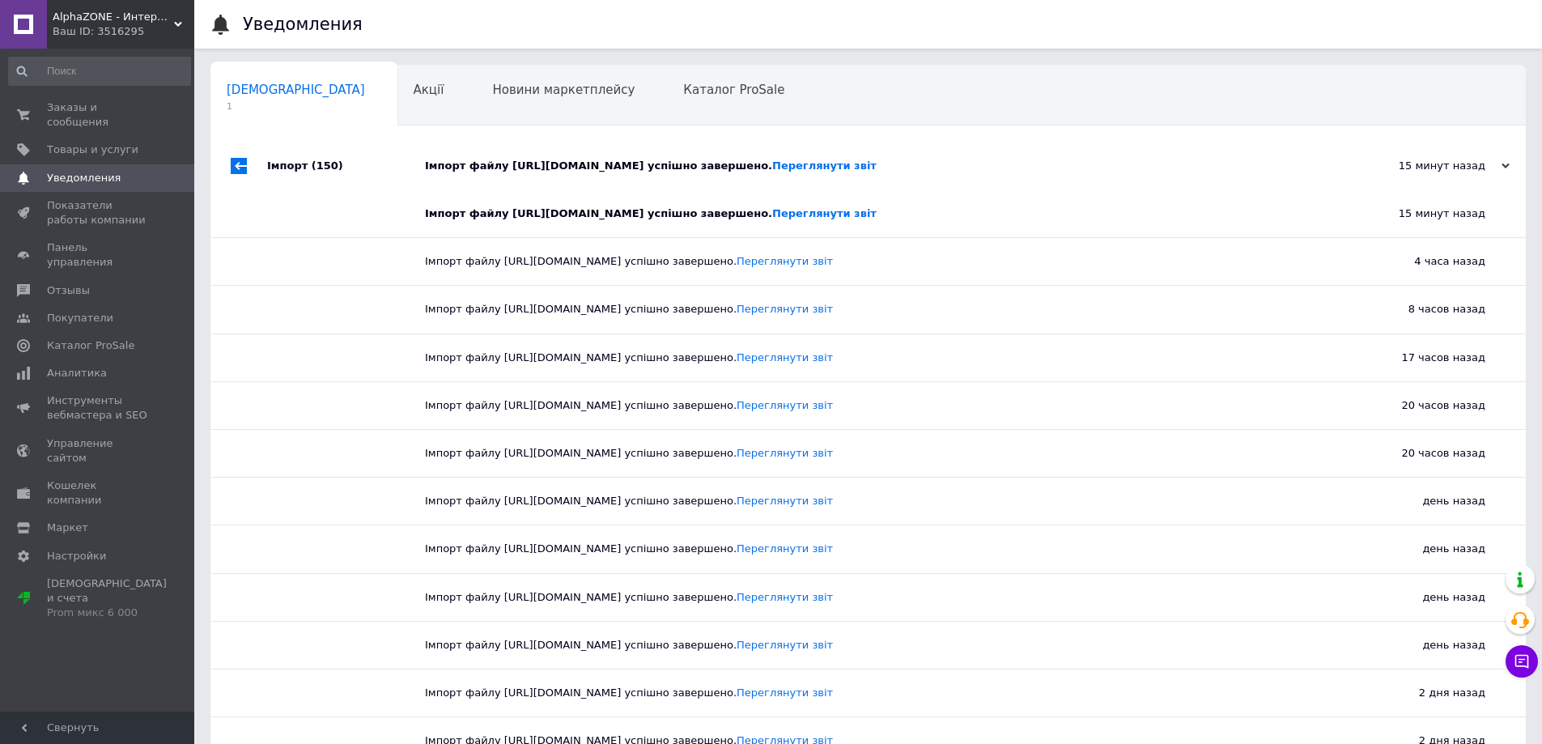
click at [834, 173] on div "Імпорт файлу [URL][DOMAIN_NAME] успішно завершено. Переглянути звіт" at bounding box center [886, 166] width 923 height 15
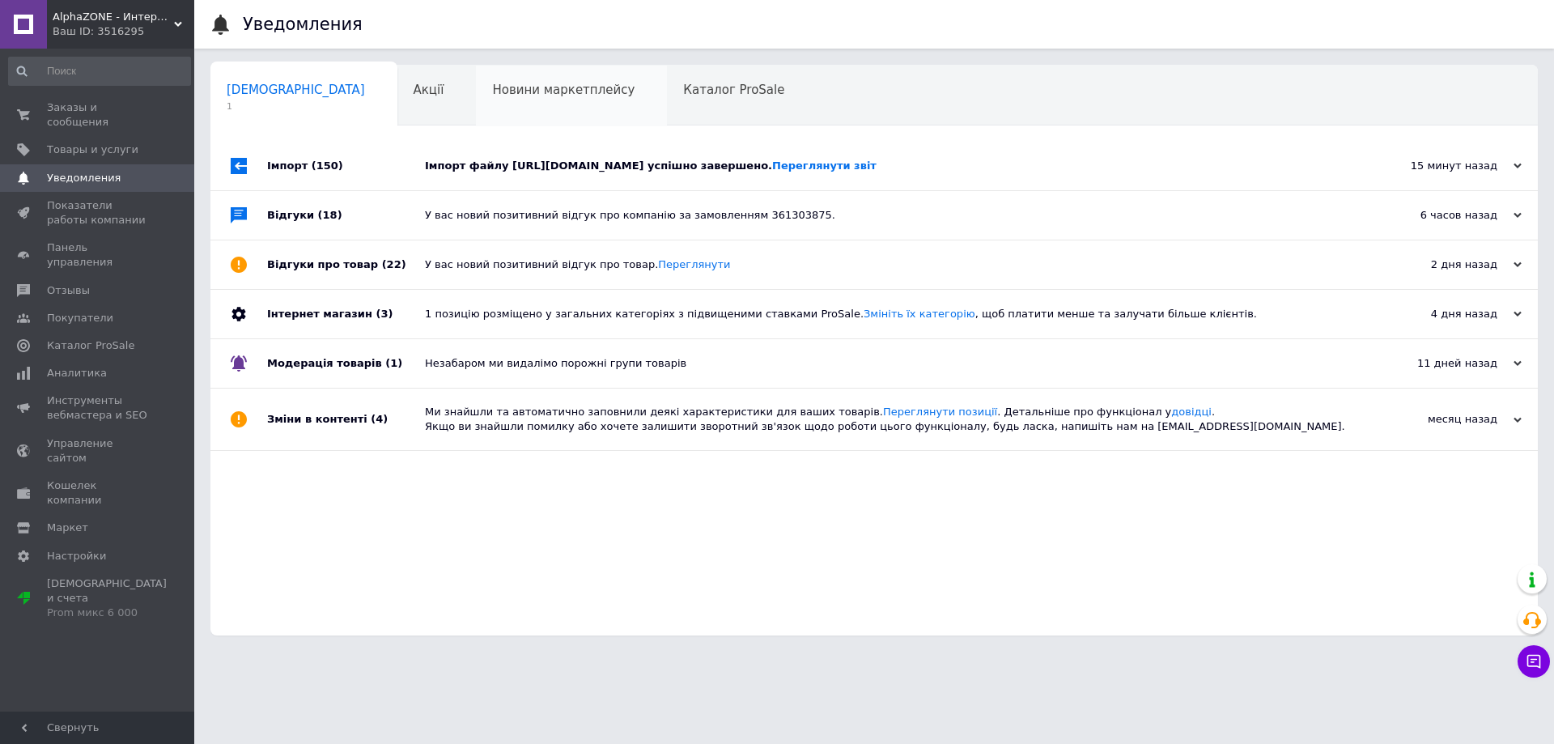
click at [476, 74] on div "Новини маркетплейсу 0" at bounding box center [571, 97] width 191 height 62
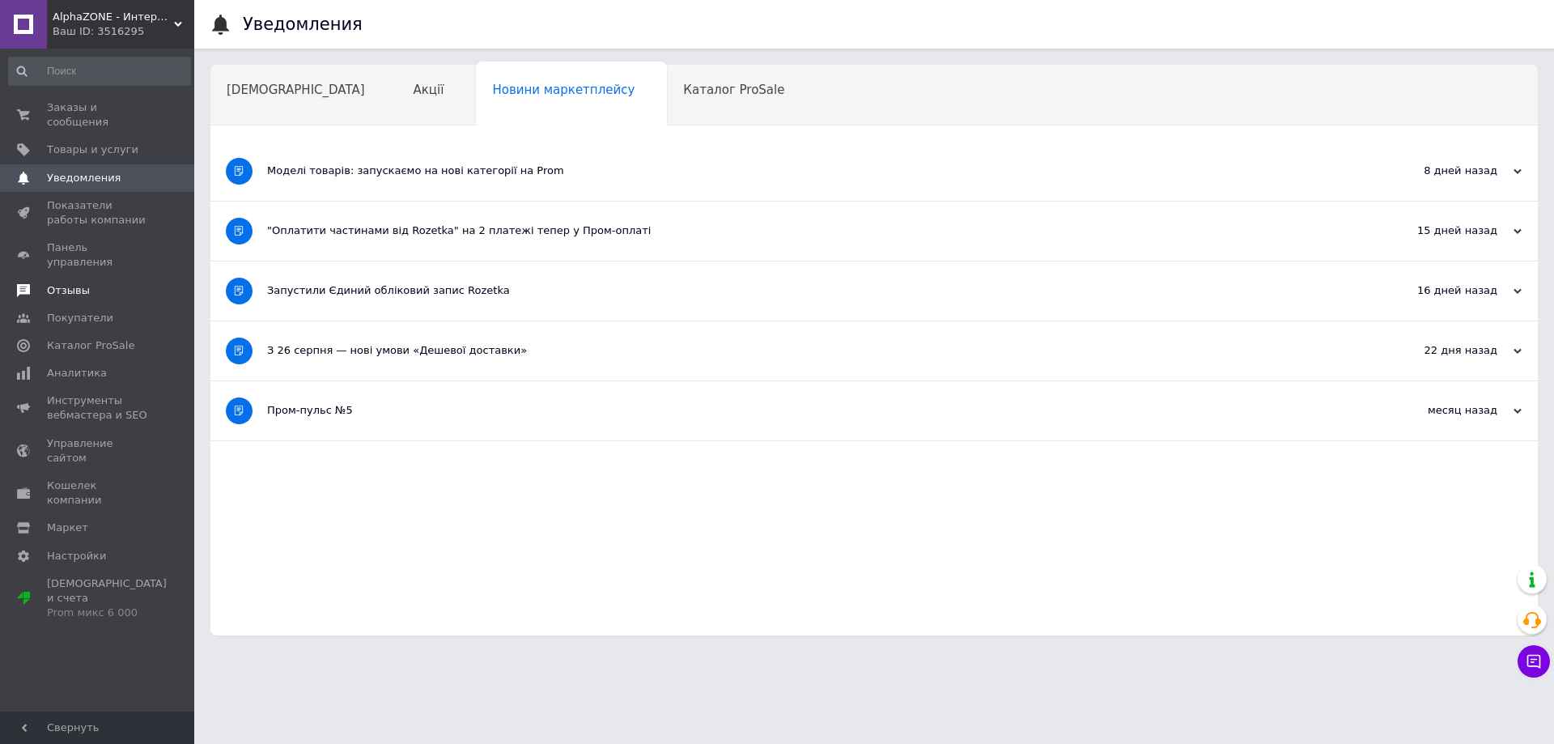
click at [119, 283] on span "Отзывы" at bounding box center [98, 290] width 103 height 15
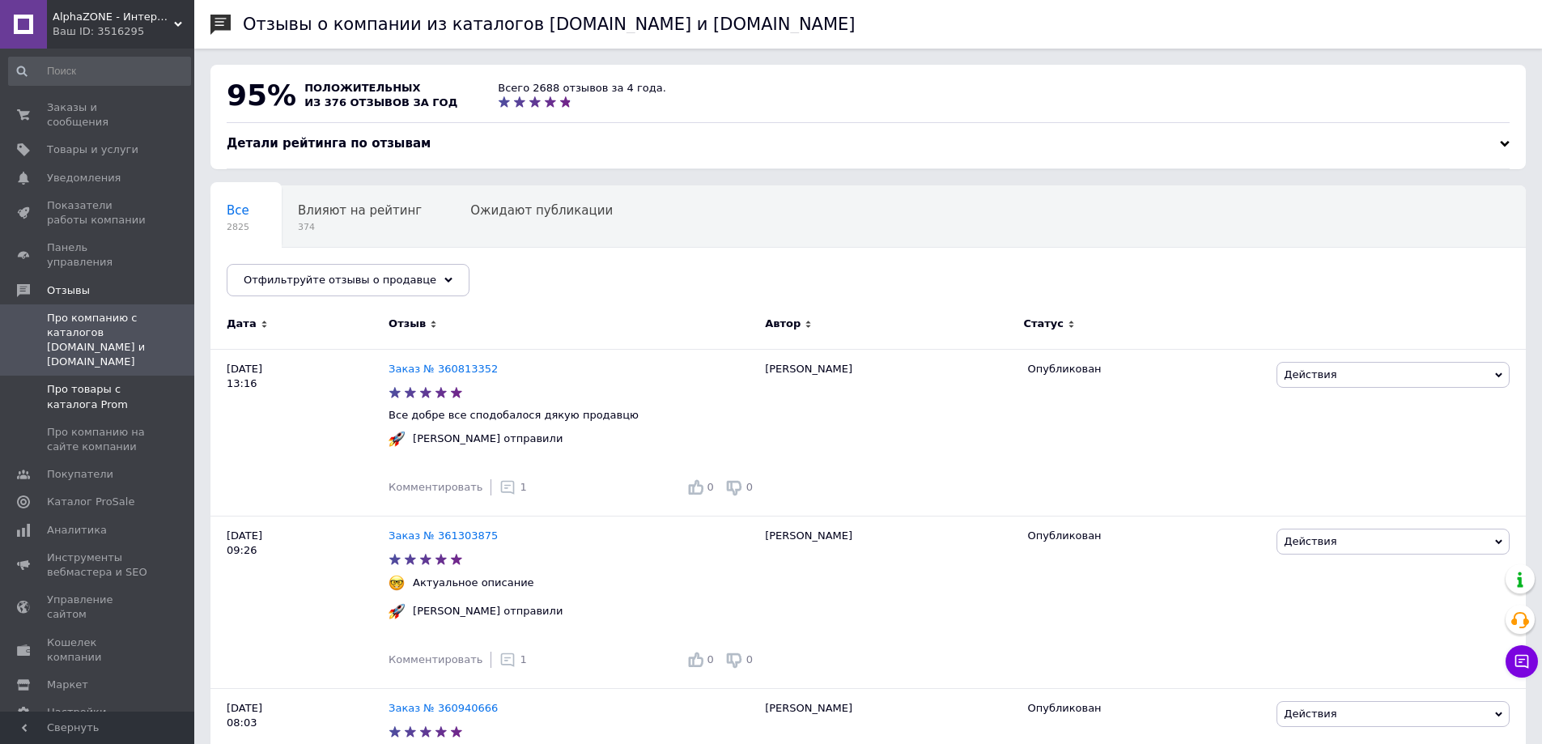
click at [113, 382] on span "Про товары с каталога Prom" at bounding box center [98, 396] width 103 height 29
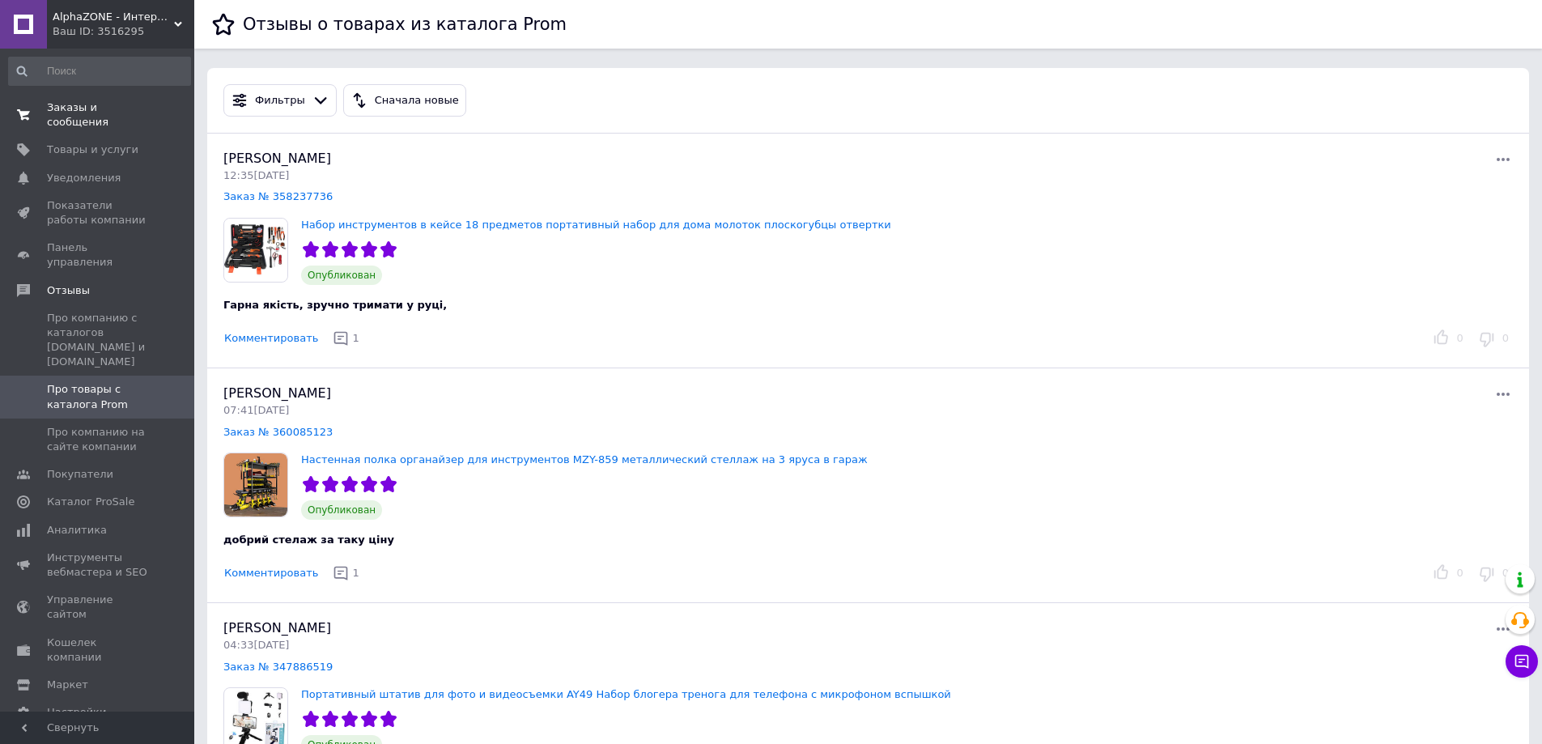
click at [131, 100] on link "Заказы и сообщения 0 0" at bounding box center [99, 115] width 199 height 42
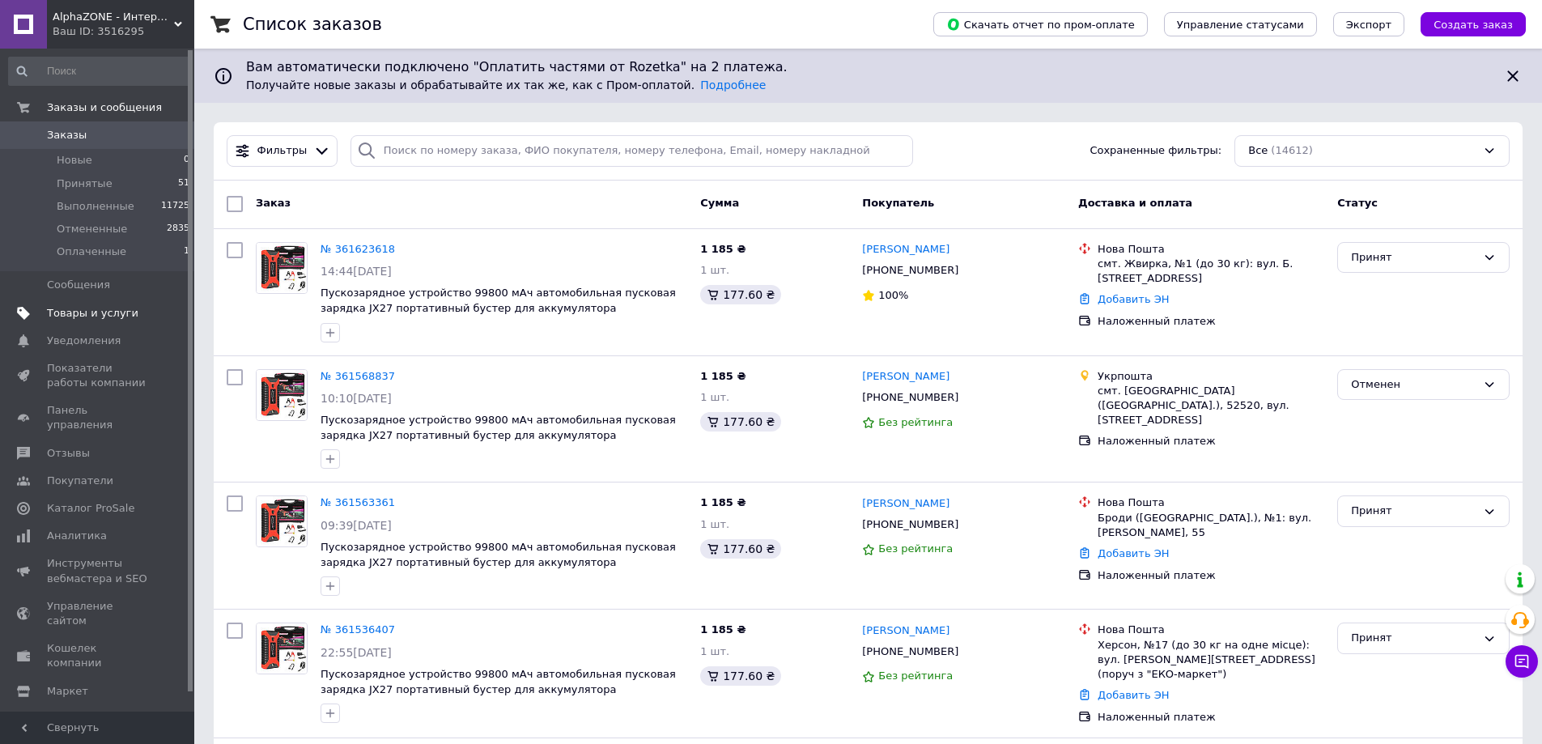
click at [88, 314] on span "Товары и услуги" at bounding box center [92, 313] width 91 height 15
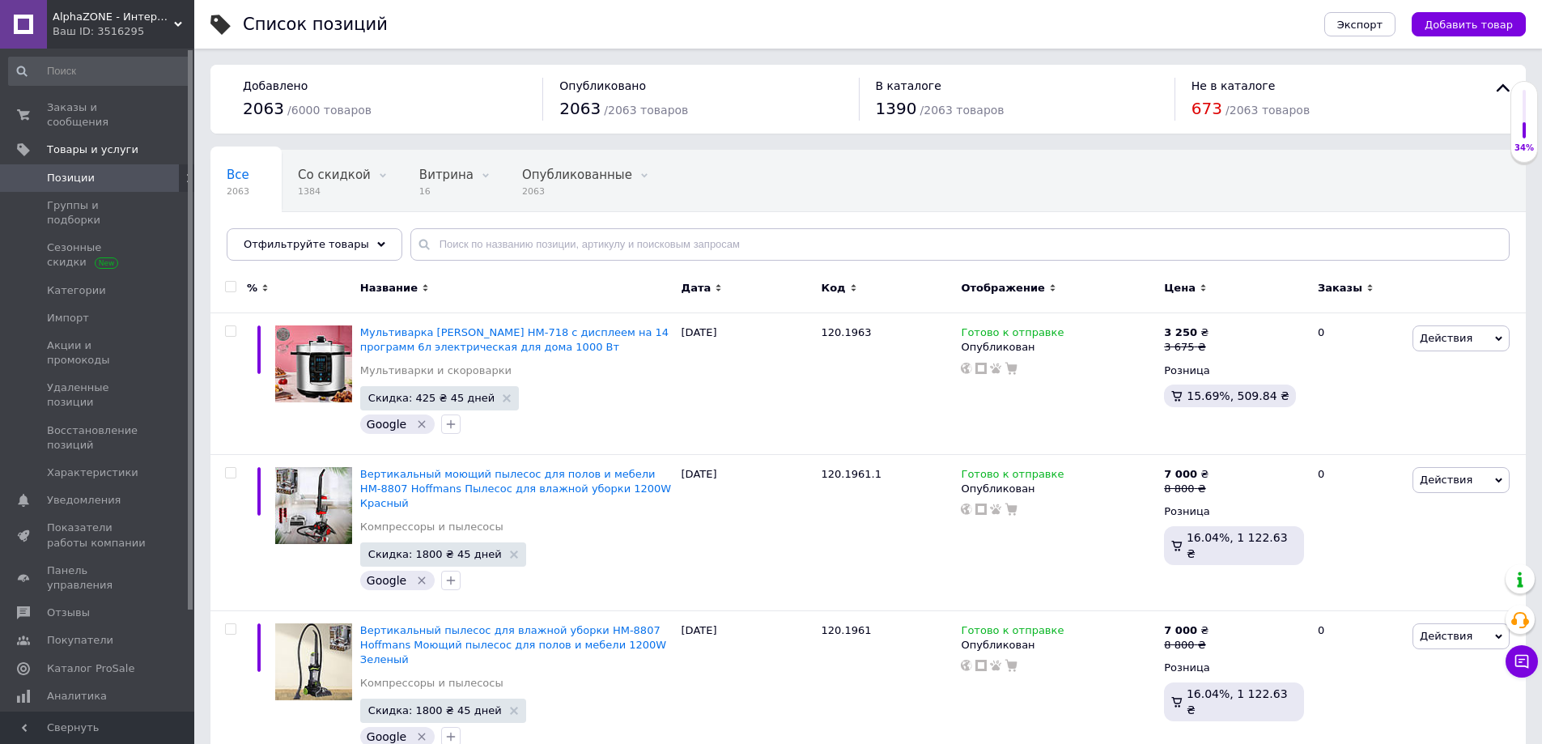
click at [495, 261] on div "Все 2063 Со скидкой 1384 Удалить Редактировать Витрина 16 Удалить Редактировать…" at bounding box center [867, 214] width 1315 height 134
click at [488, 240] on input "text" at bounding box center [959, 244] width 1099 height 32
paste input "107.249"
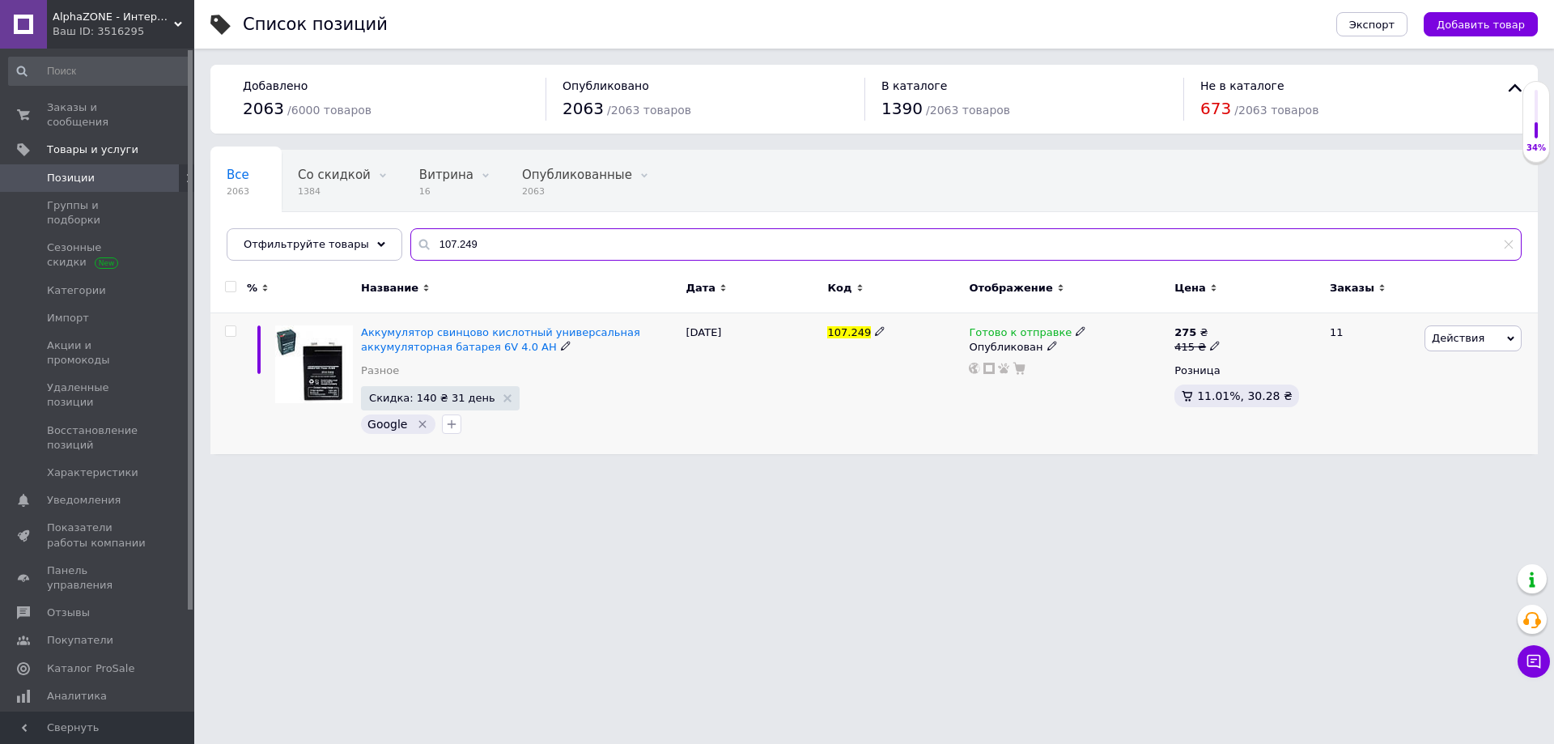
type input "107.249"
click at [1076, 330] on icon at bounding box center [1081, 331] width 10 height 10
click at [1112, 359] on li "Нет в наличии" at bounding box center [1165, 367] width 154 height 23
click at [826, 470] on html "AlphaZONE - Интернет гипермаркет Ваш ID: 3516295 Сайт AlphaZONE - Интернет гипе…" at bounding box center [777, 235] width 1554 height 470
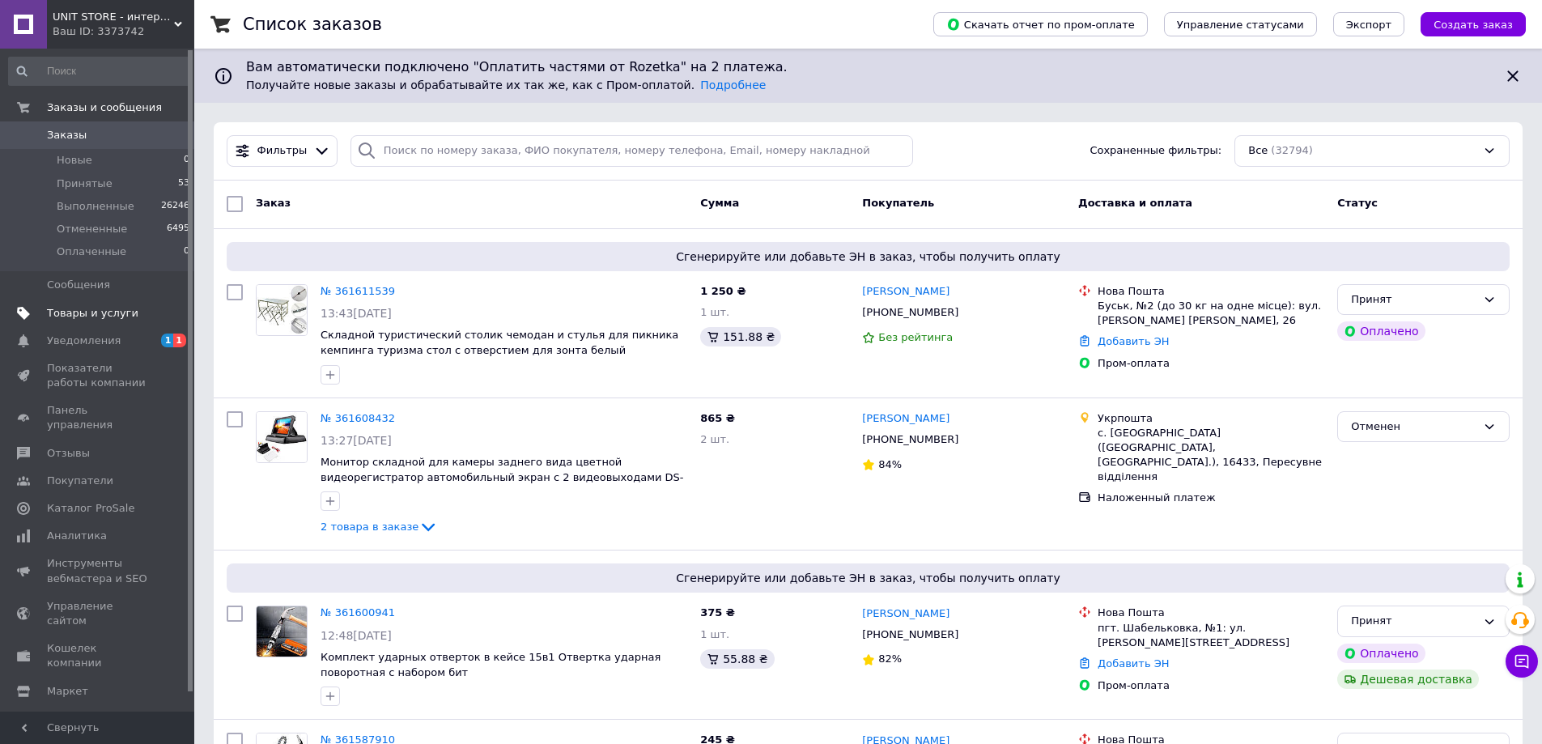
click at [116, 312] on span "Товары и услуги" at bounding box center [92, 313] width 91 height 15
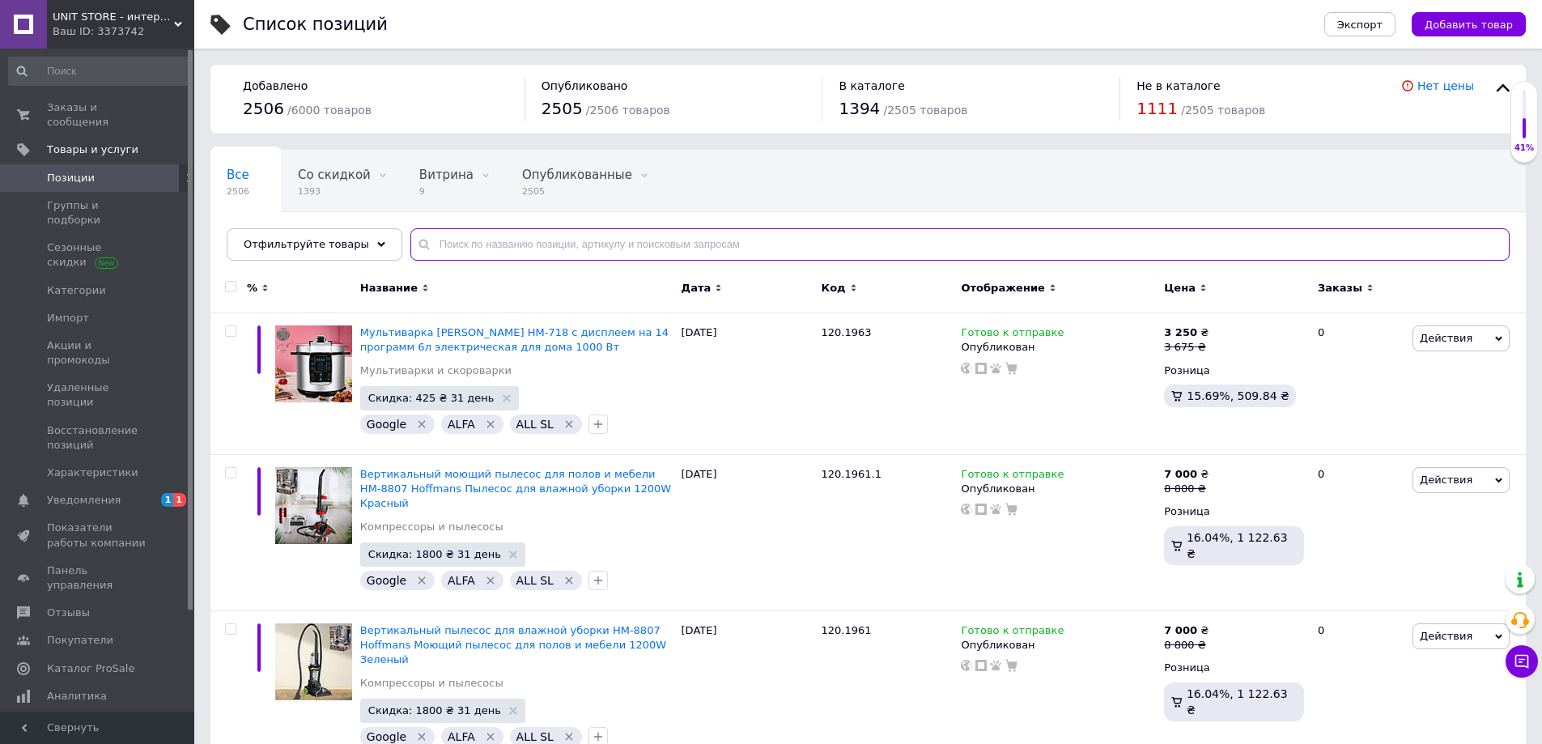
click at [476, 247] on input "text" at bounding box center [959, 244] width 1099 height 32
paste input "107.249"
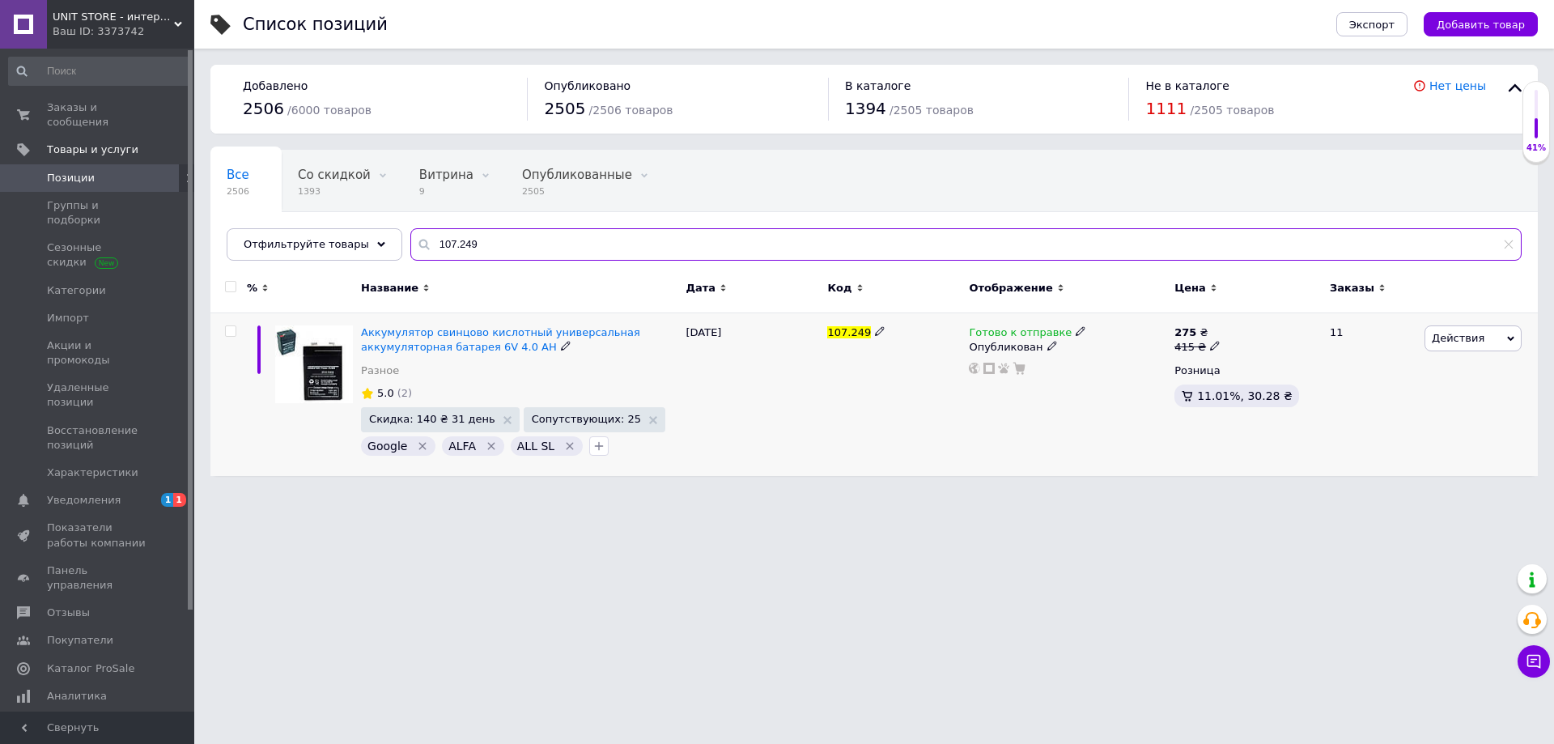
type input "107.249"
click at [1076, 333] on icon at bounding box center [1081, 331] width 10 height 10
click at [1106, 364] on li "Нет в наличии" at bounding box center [1165, 367] width 154 height 23
click at [933, 452] on div "107.249" at bounding box center [894, 394] width 142 height 163
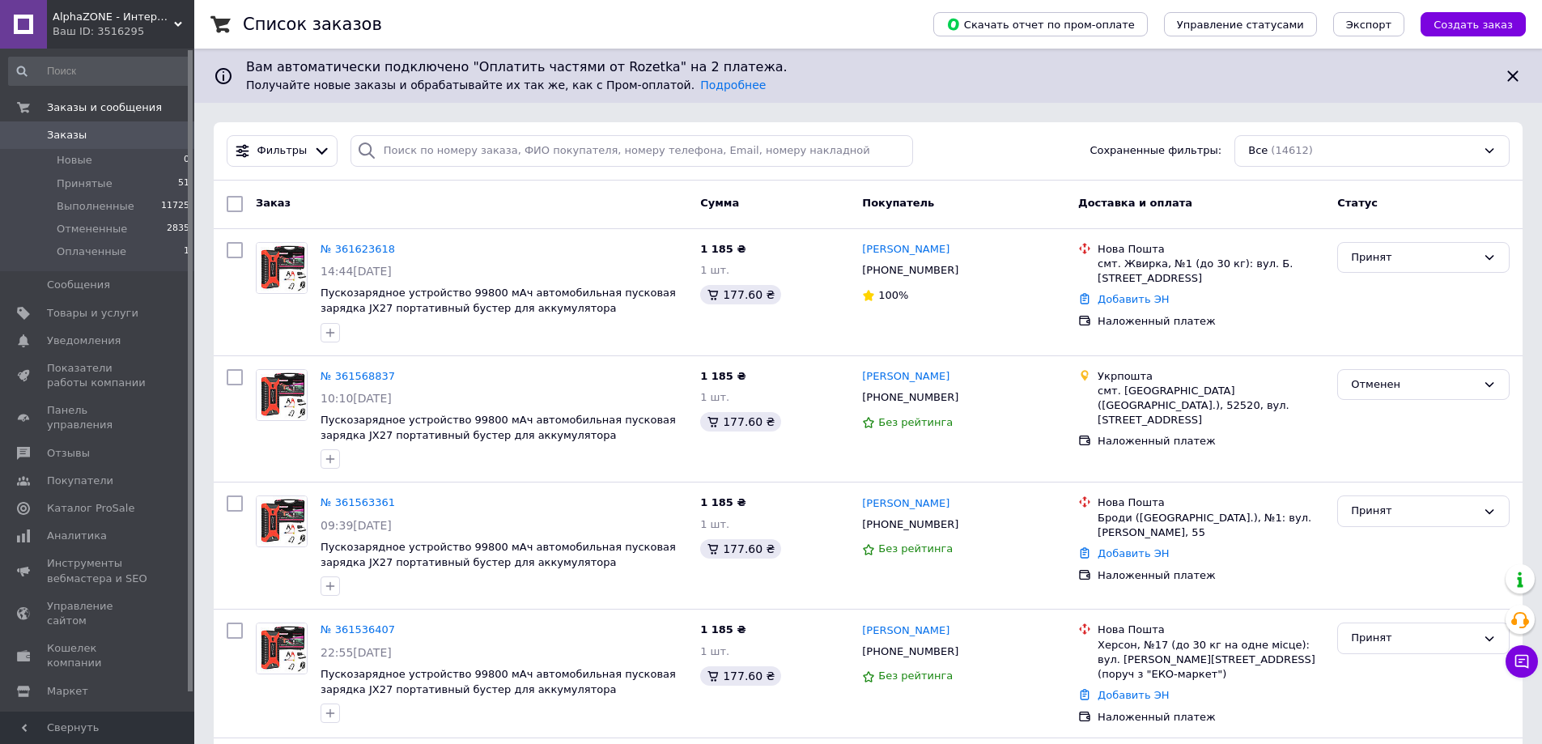
click at [84, 16] on span "AlphaZONE - Интернет гипермаркет" at bounding box center [113, 17] width 121 height 15
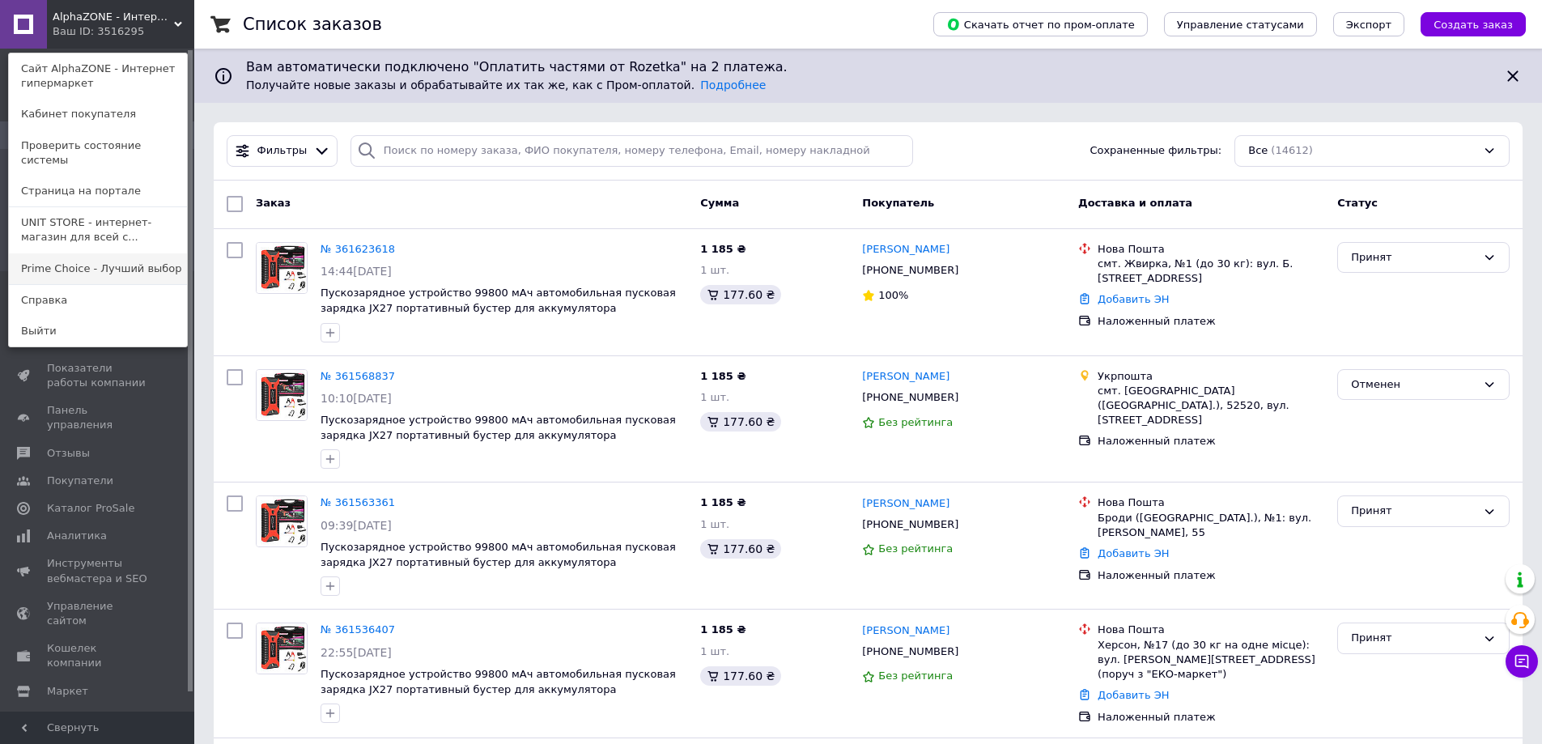
click at [104, 253] on link "Prime Choice - Лучший выбор" at bounding box center [98, 268] width 178 height 31
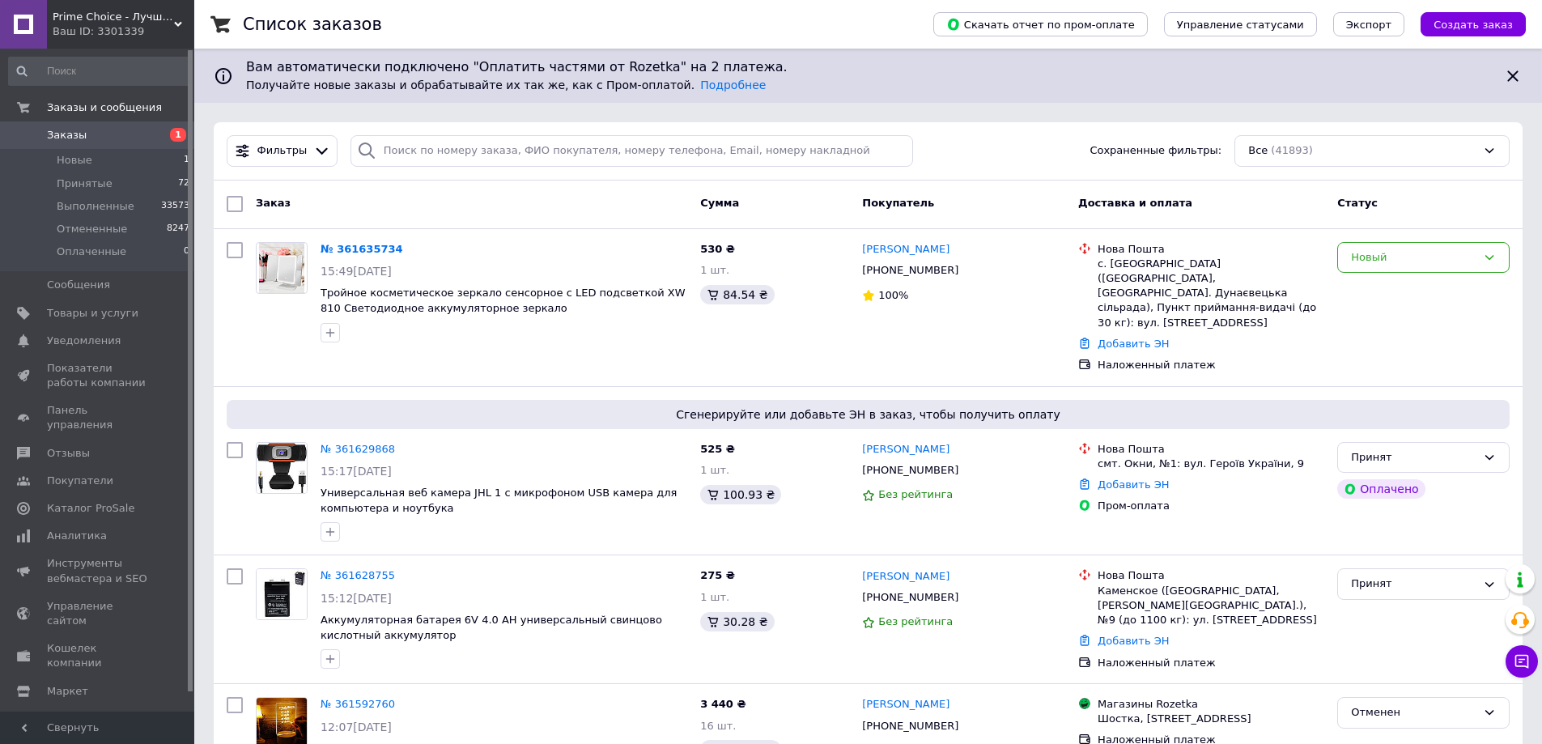
click at [96, 11] on span "Prime Choice - Лучший выбор" at bounding box center [113, 17] width 121 height 15
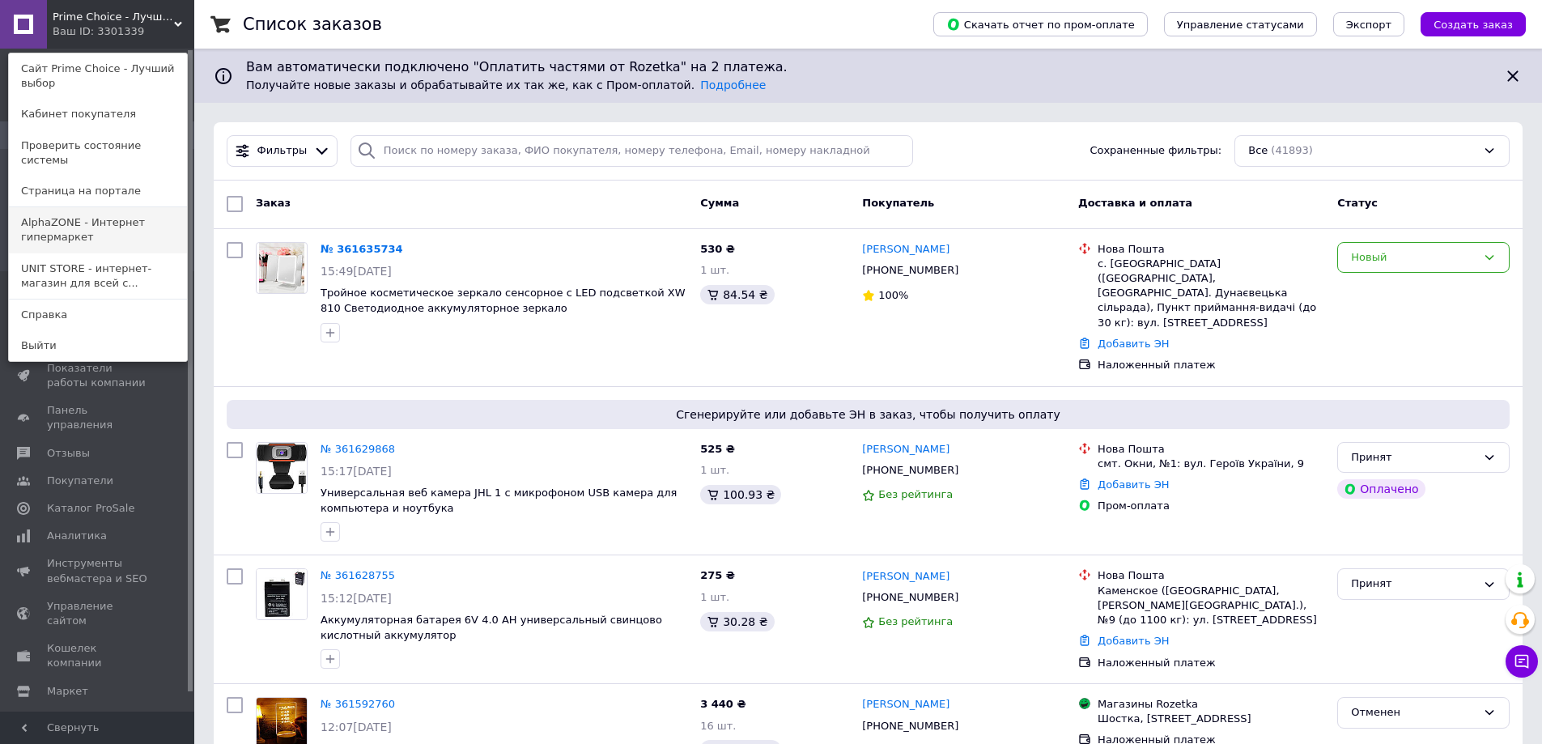
click at [113, 224] on link "AlphaZONE - Интернет гипермаркет" at bounding box center [98, 229] width 178 height 45
